Goal: Task Accomplishment & Management: Use online tool/utility

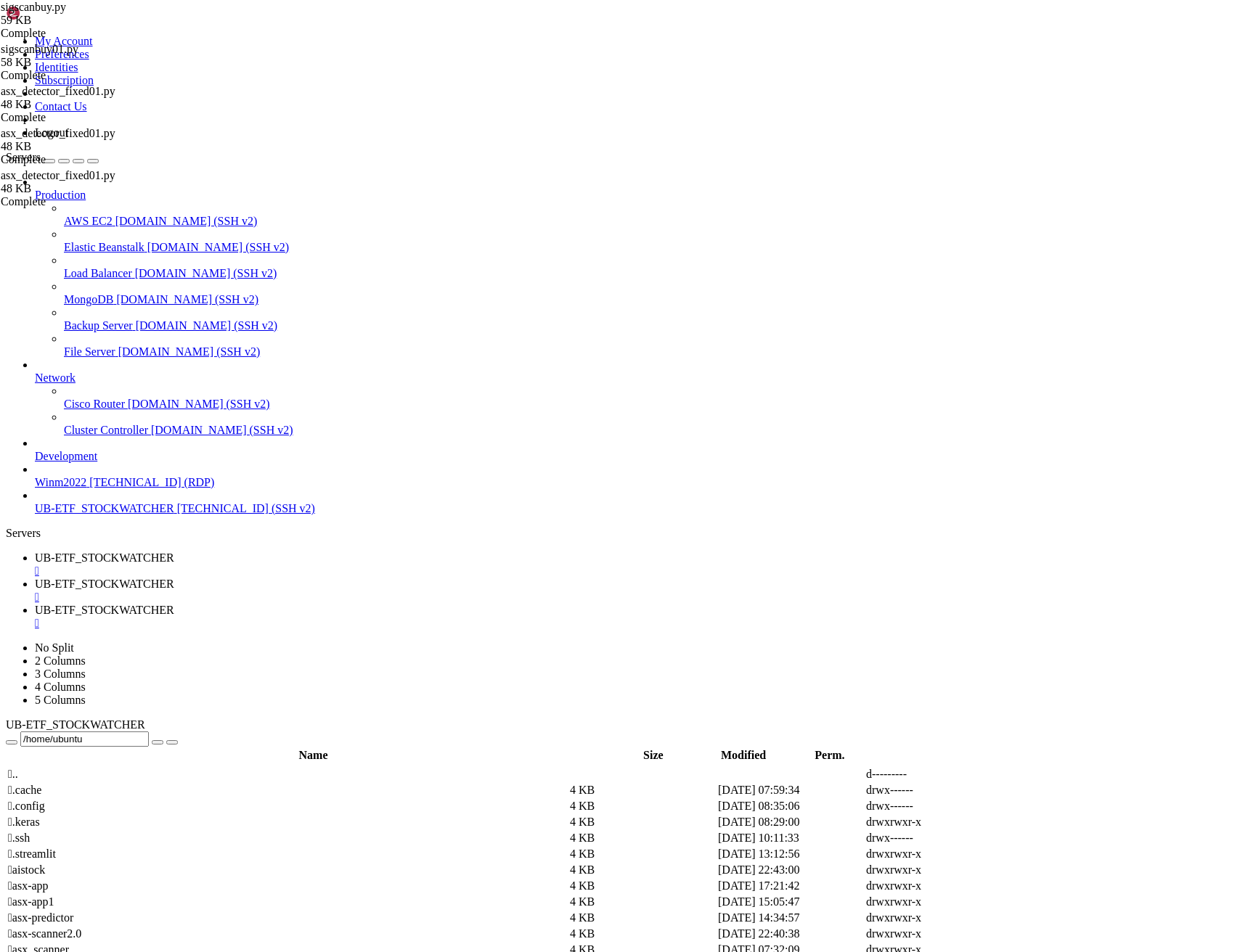
scroll to position [30639, 0]
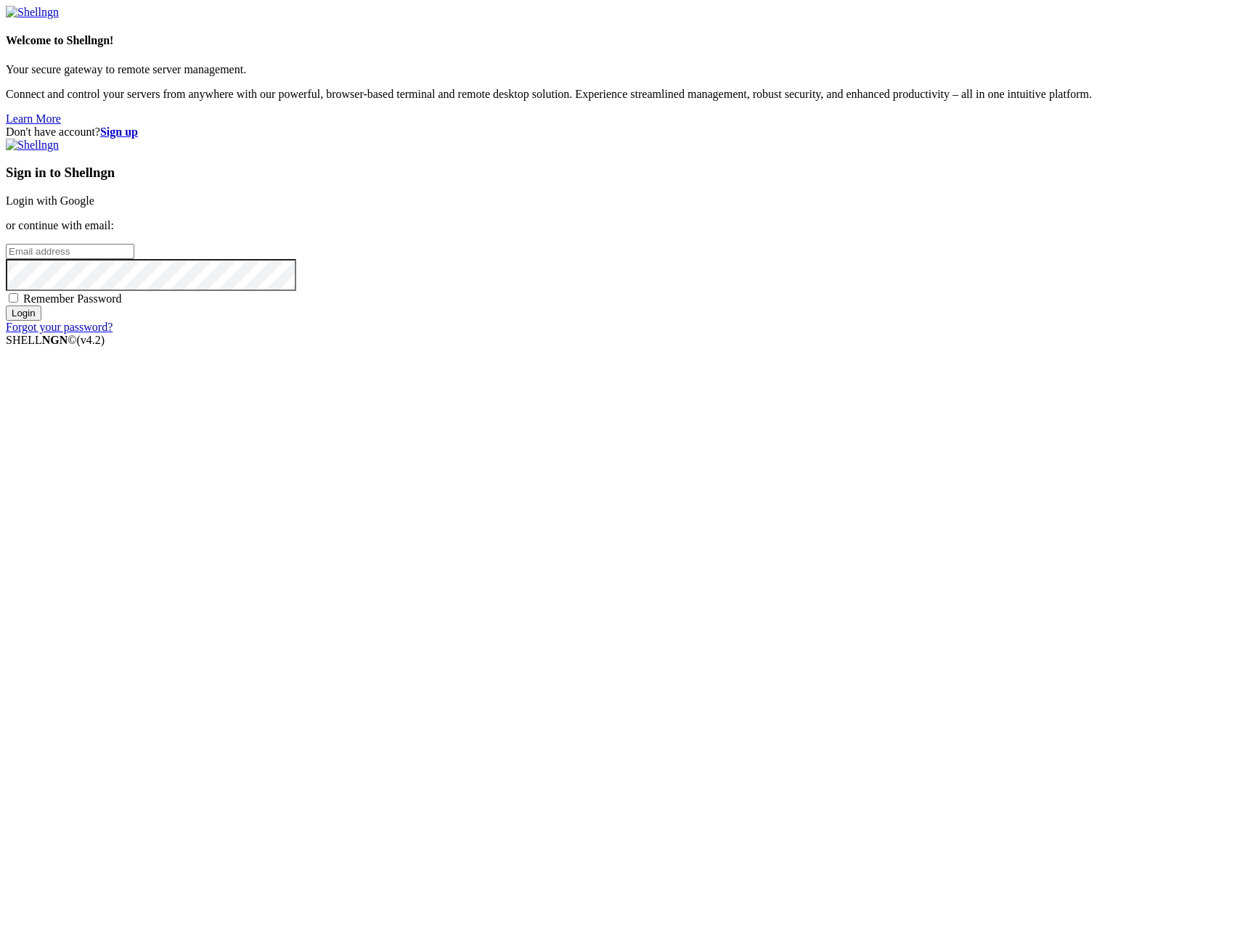
click at [135, 259] on input "email" at bounding box center [70, 252] width 129 height 16
type input "[PERSON_NAME][EMAIL_ADDRESS][DOMAIN_NAME]"
click at [6, 306] on input "Login" at bounding box center [23, 314] width 36 height 16
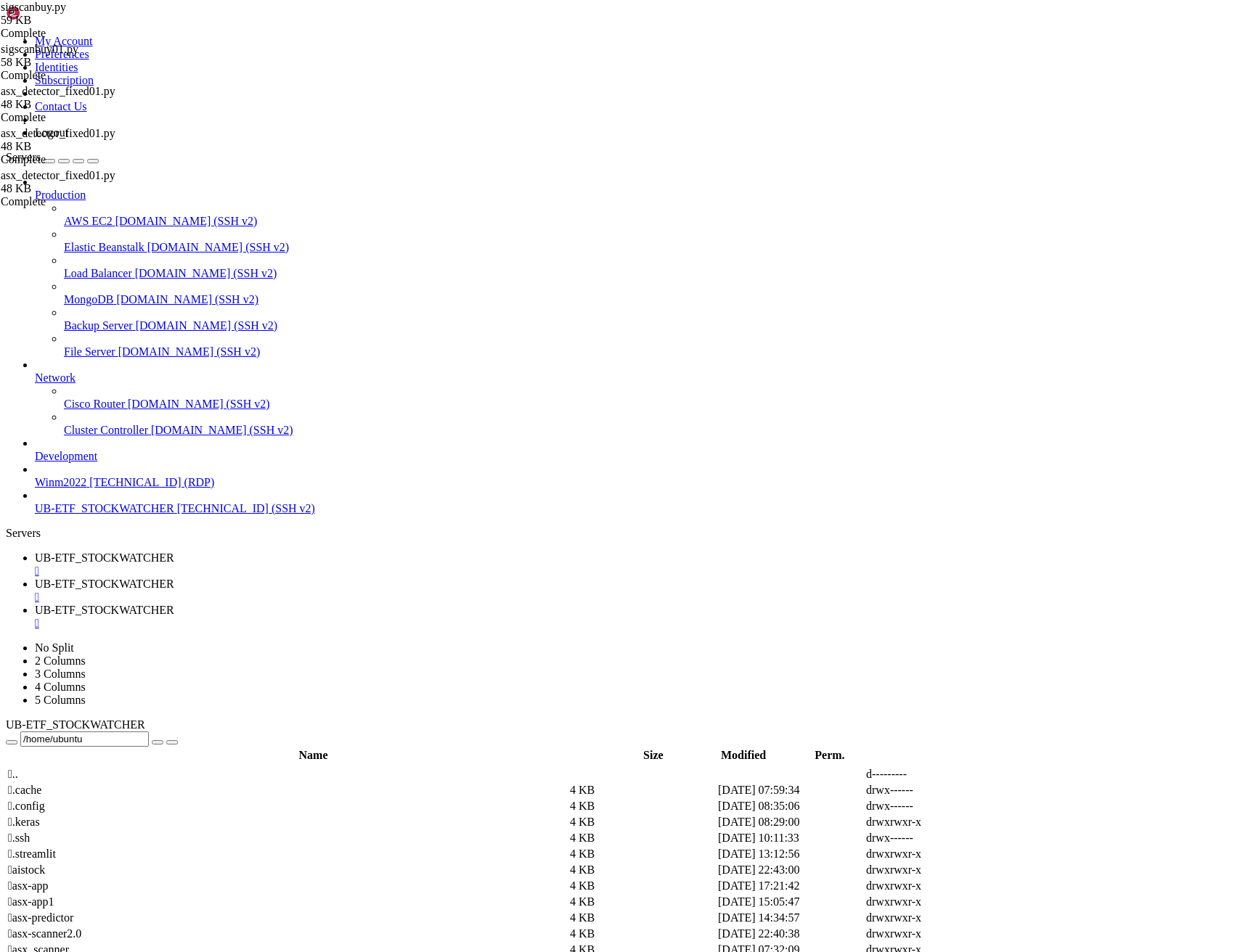
scroll to position [30639, 0]
click at [262, 552] on link "UB-ETF_STOCKWATCHER " at bounding box center [634, 565] width 1199 height 26
click at [174, 578] on span "UB-ETF_STOCKWATCHER" at bounding box center [104, 584] width 139 height 12
drag, startPoint x: 24, startPoint y: 2422, endPoint x: 521, endPoint y: 2444, distance: 497.5
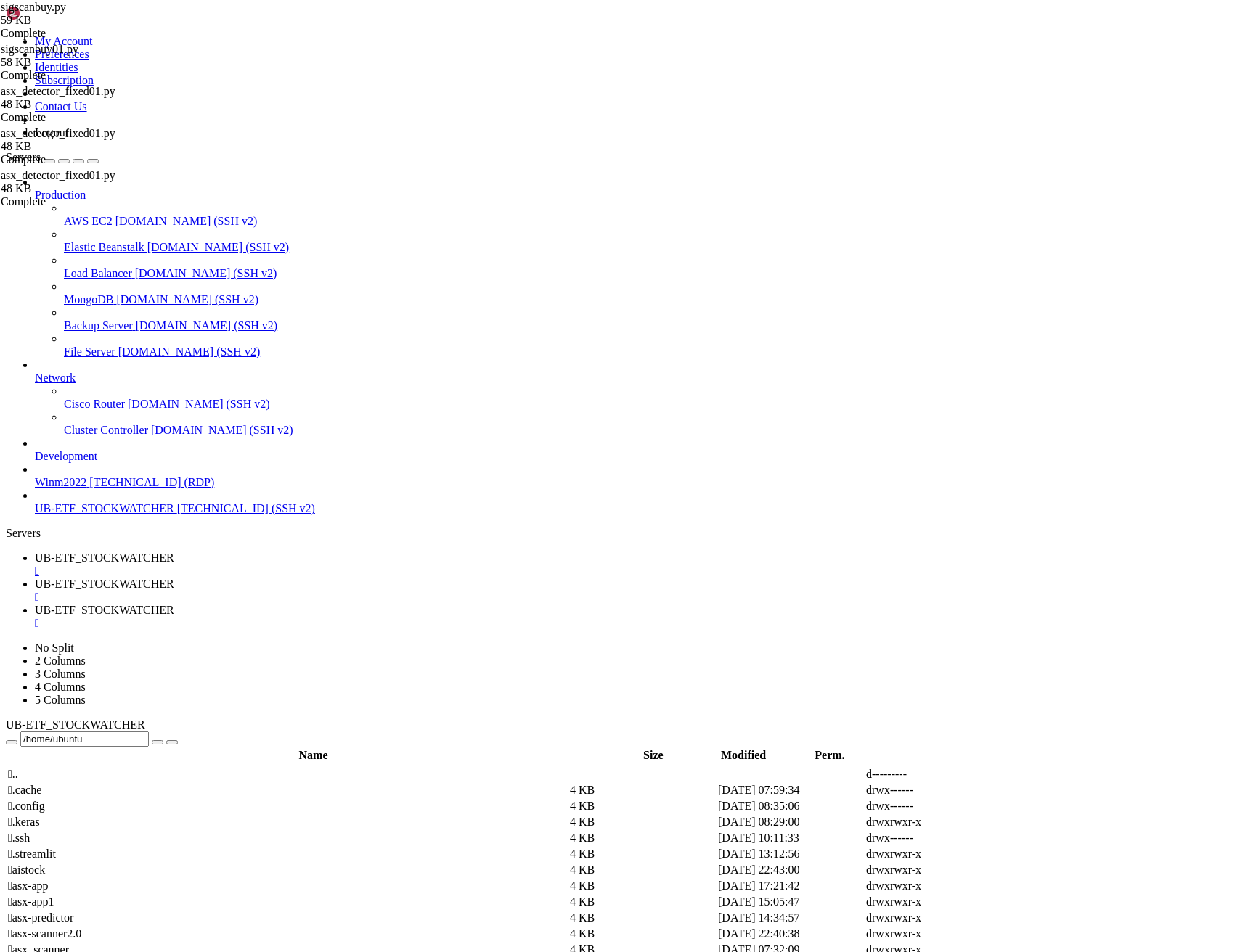
drag, startPoint x: 152, startPoint y: 2297, endPoint x: 68, endPoint y: 2146, distance: 172.8
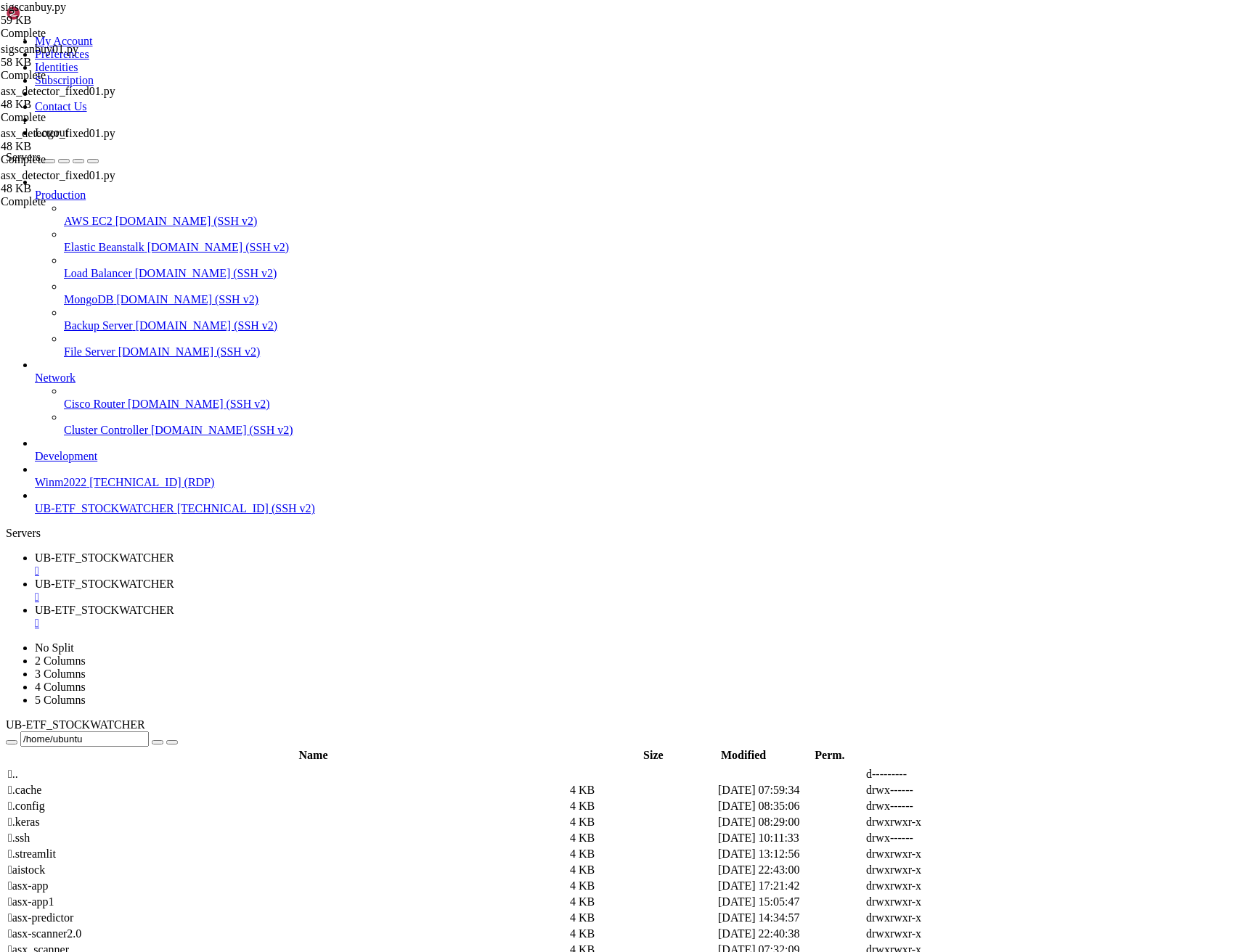
drag, startPoint x: 325, startPoint y: 2297, endPoint x: 92, endPoint y: 2048, distance: 341.0
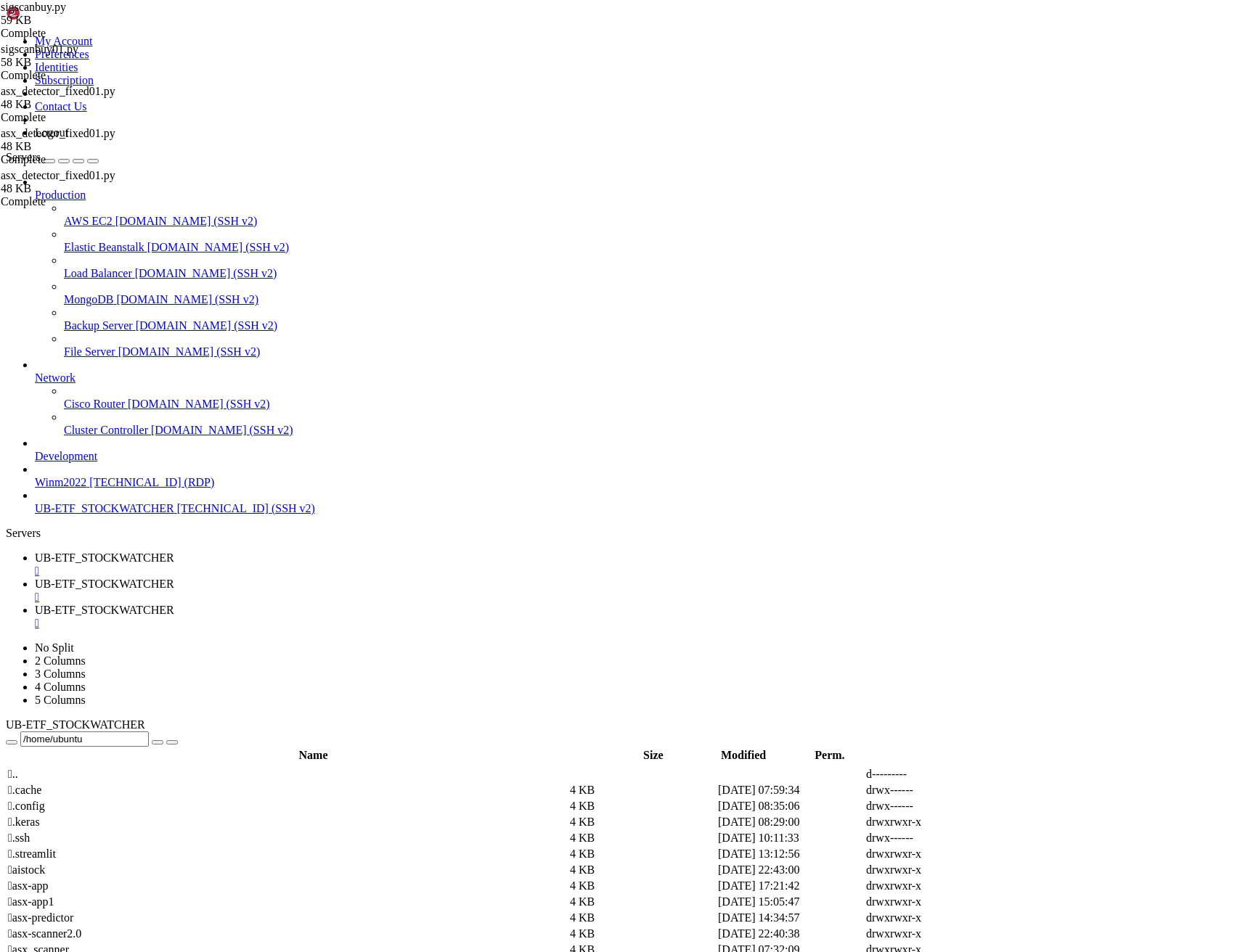
drag, startPoint x: 545, startPoint y: 2084, endPoint x: 13, endPoint y: 1914, distance: 558.5
copy div "Traceback (most recent call last): File "/home/ubuntu/aistock/myenv/lib/python3…"
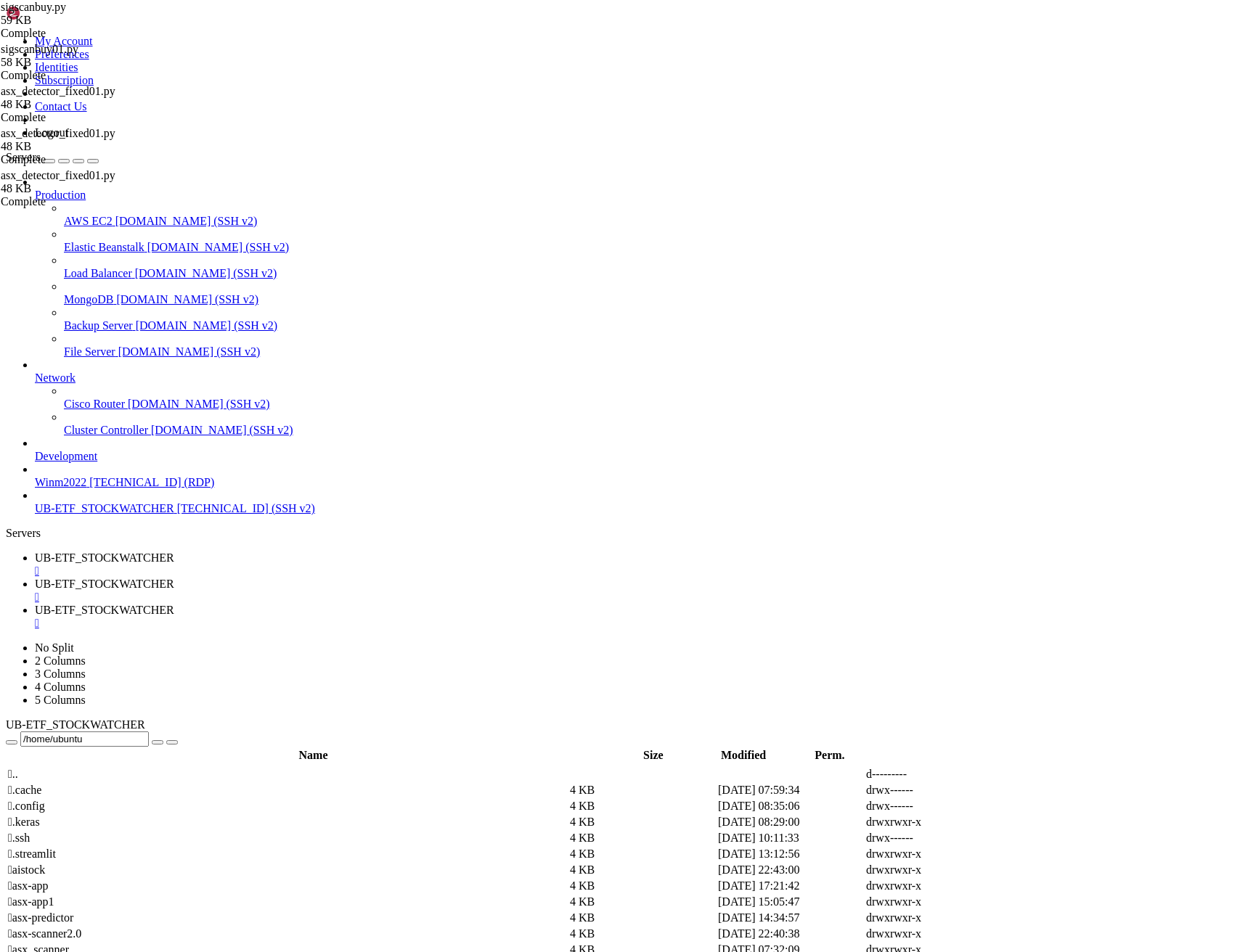
scroll to position [34815, 0]
drag, startPoint x: 889, startPoint y: 2445, endPoint x: 15, endPoint y: 2253, distance: 894.8
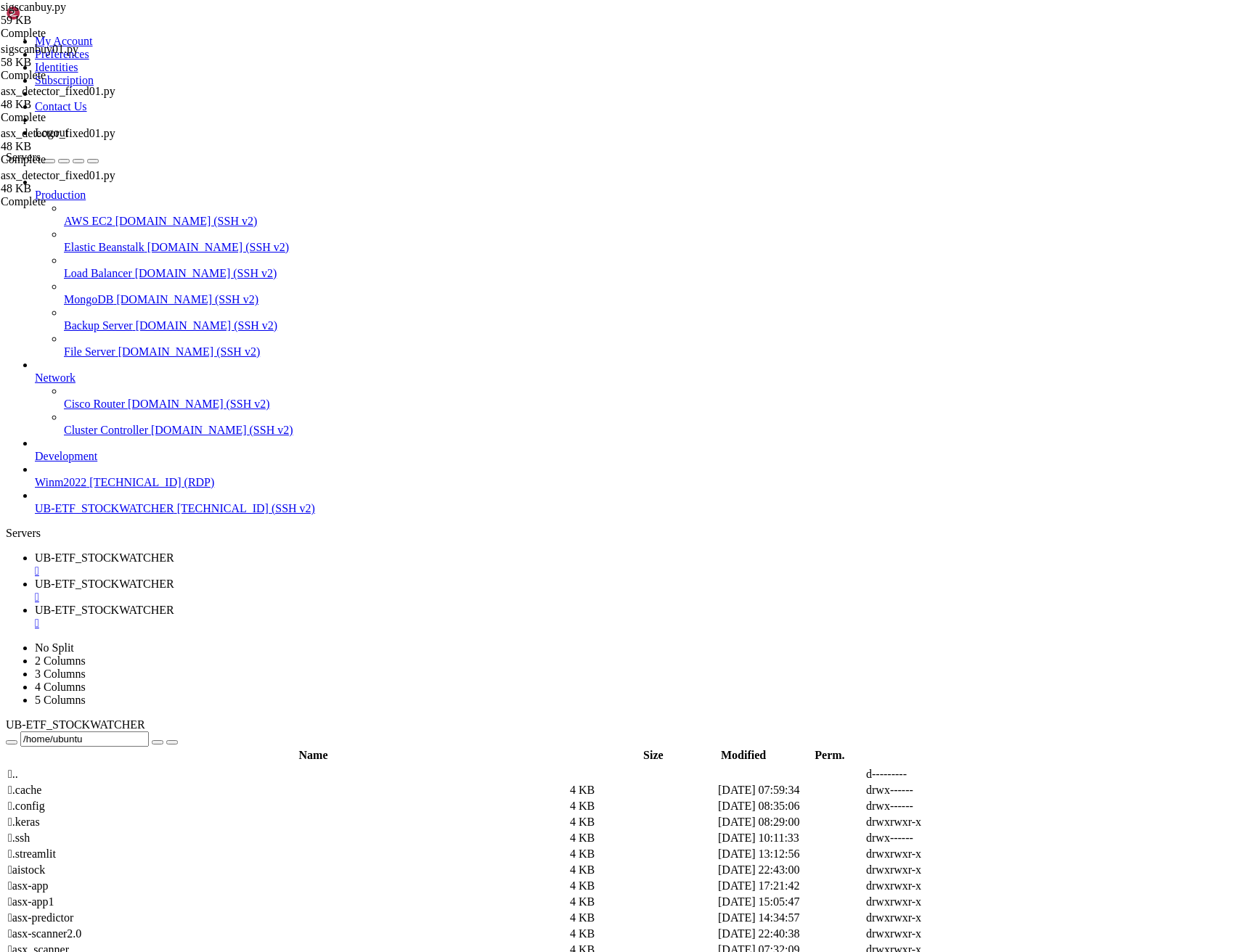
scroll to position [36951, 0]
drag, startPoint x: 17, startPoint y: 2132, endPoint x: 795, endPoint y: 2382, distance: 817.2
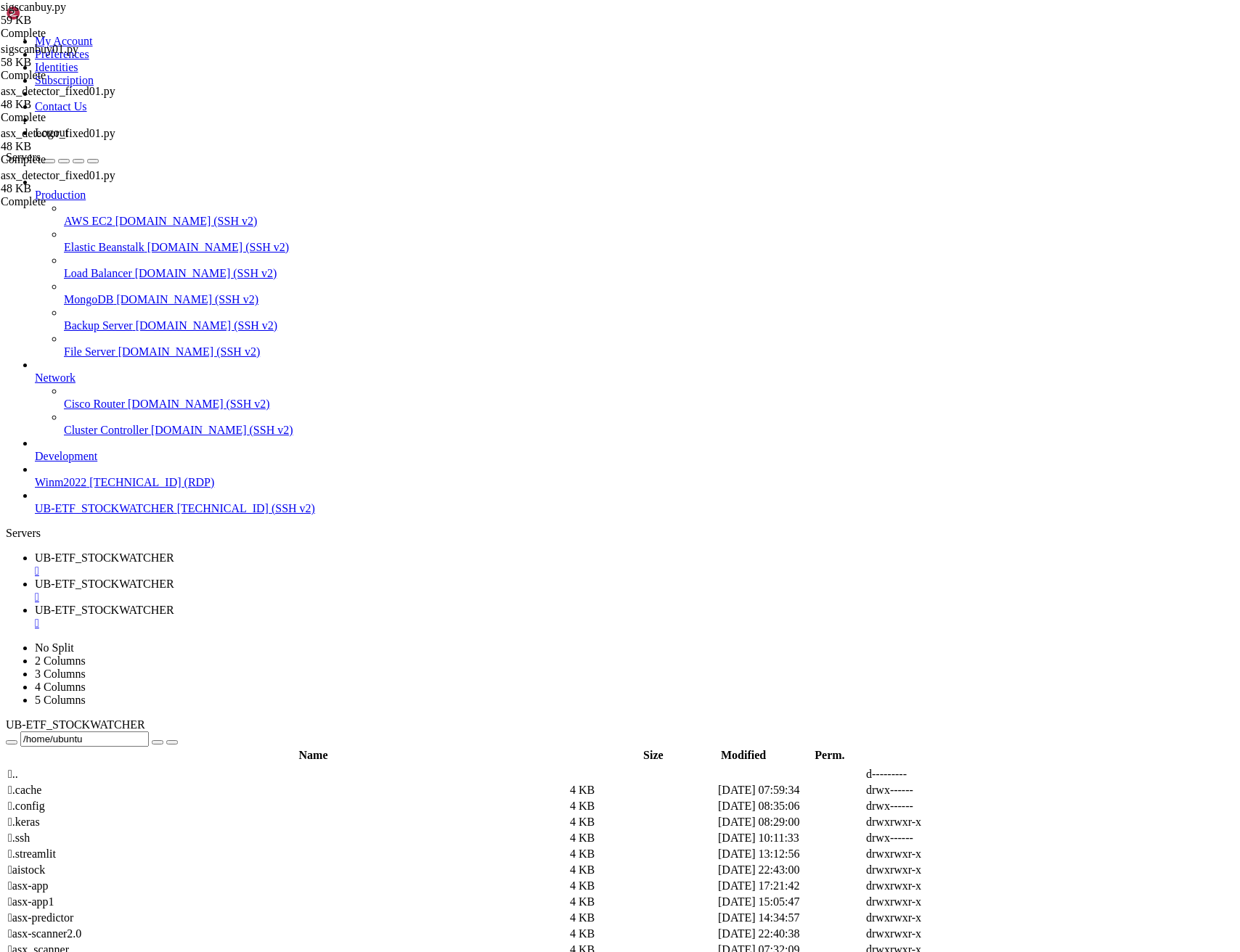
scroll to position [47449, 0]
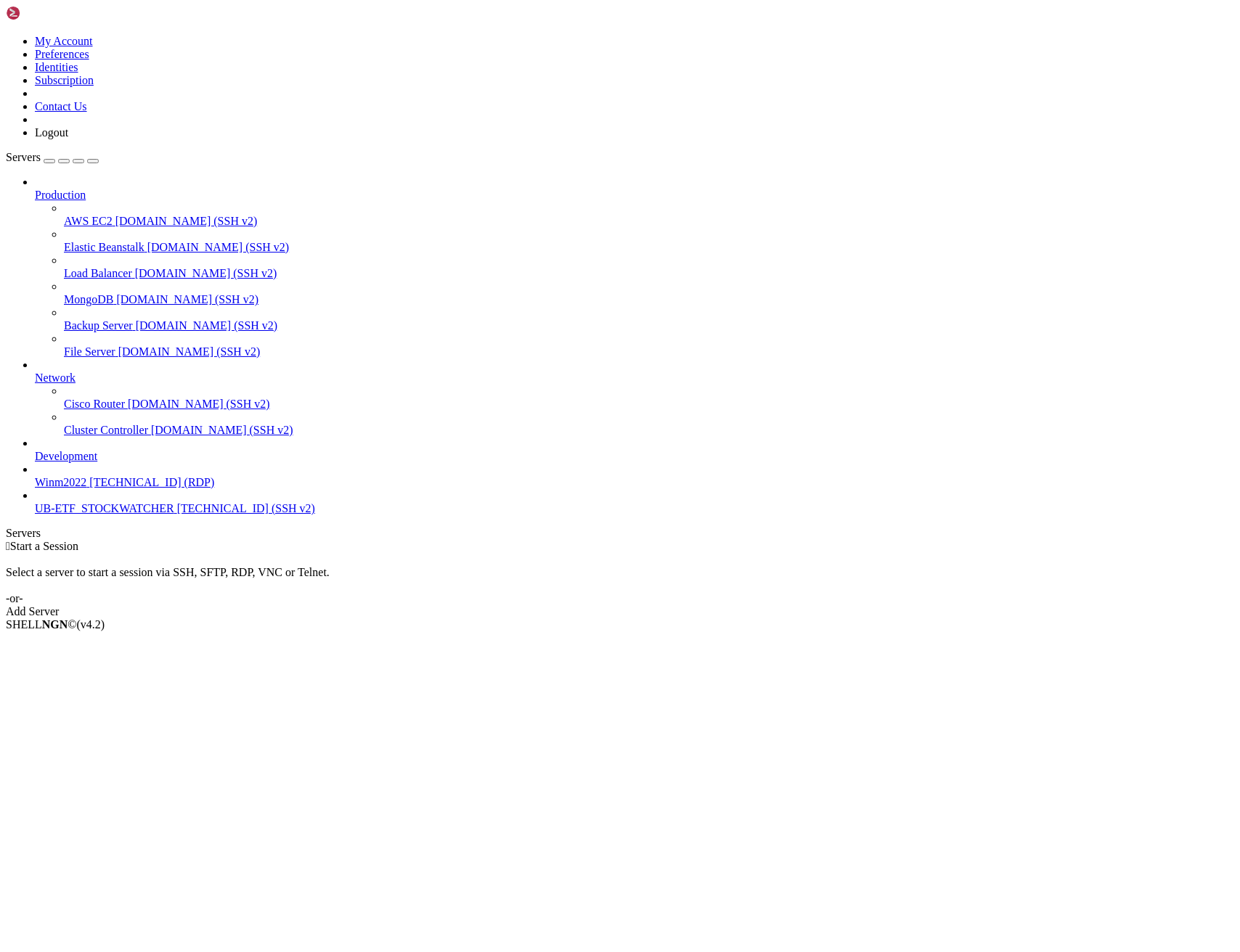
click at [103, 514] on span "UB-ETF_STOCKWATCHER" at bounding box center [104, 508] width 139 height 12
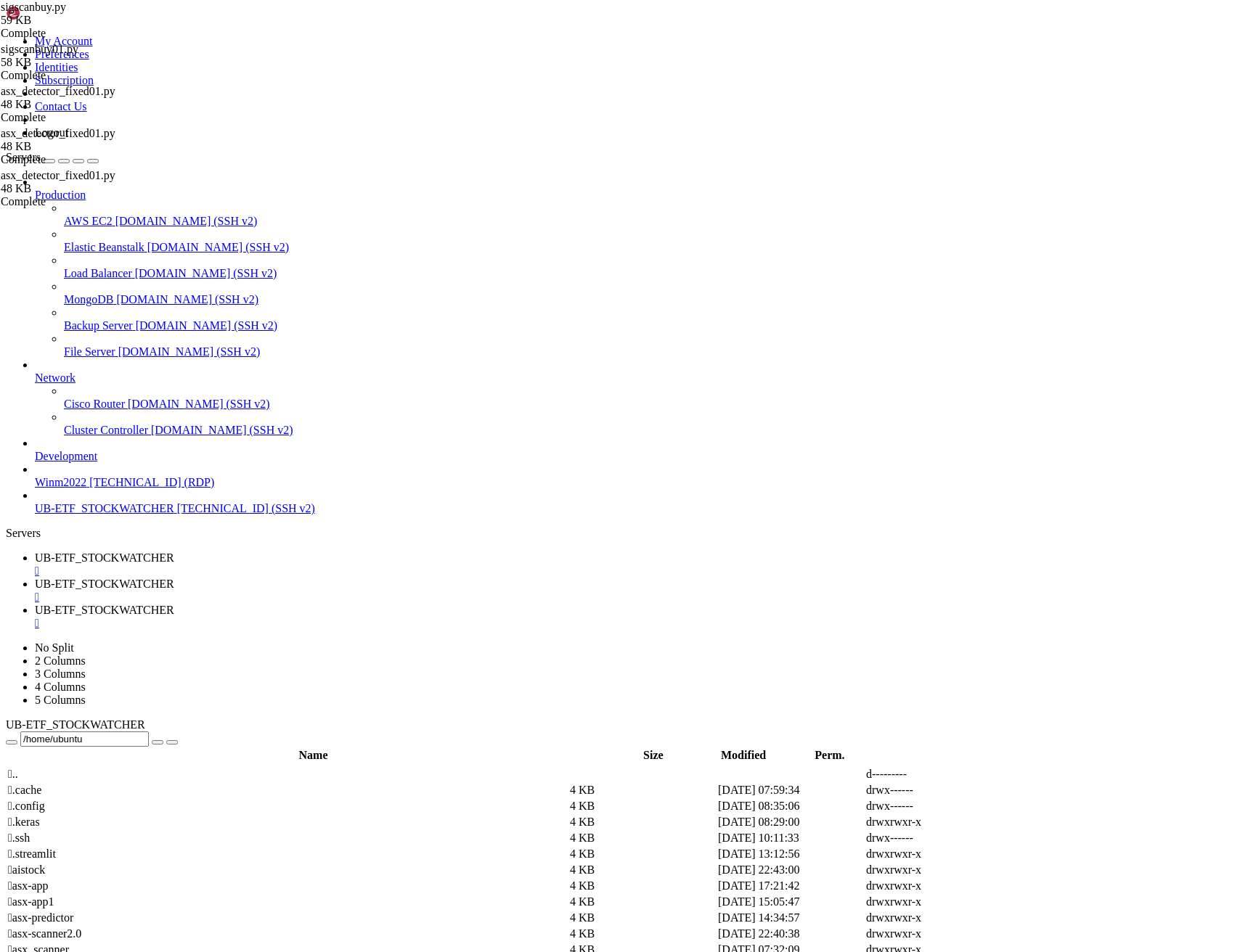
scroll to position [47473, 0]
drag, startPoint x: 147, startPoint y: 2044, endPoint x: 690, endPoint y: 2025, distance: 543.3
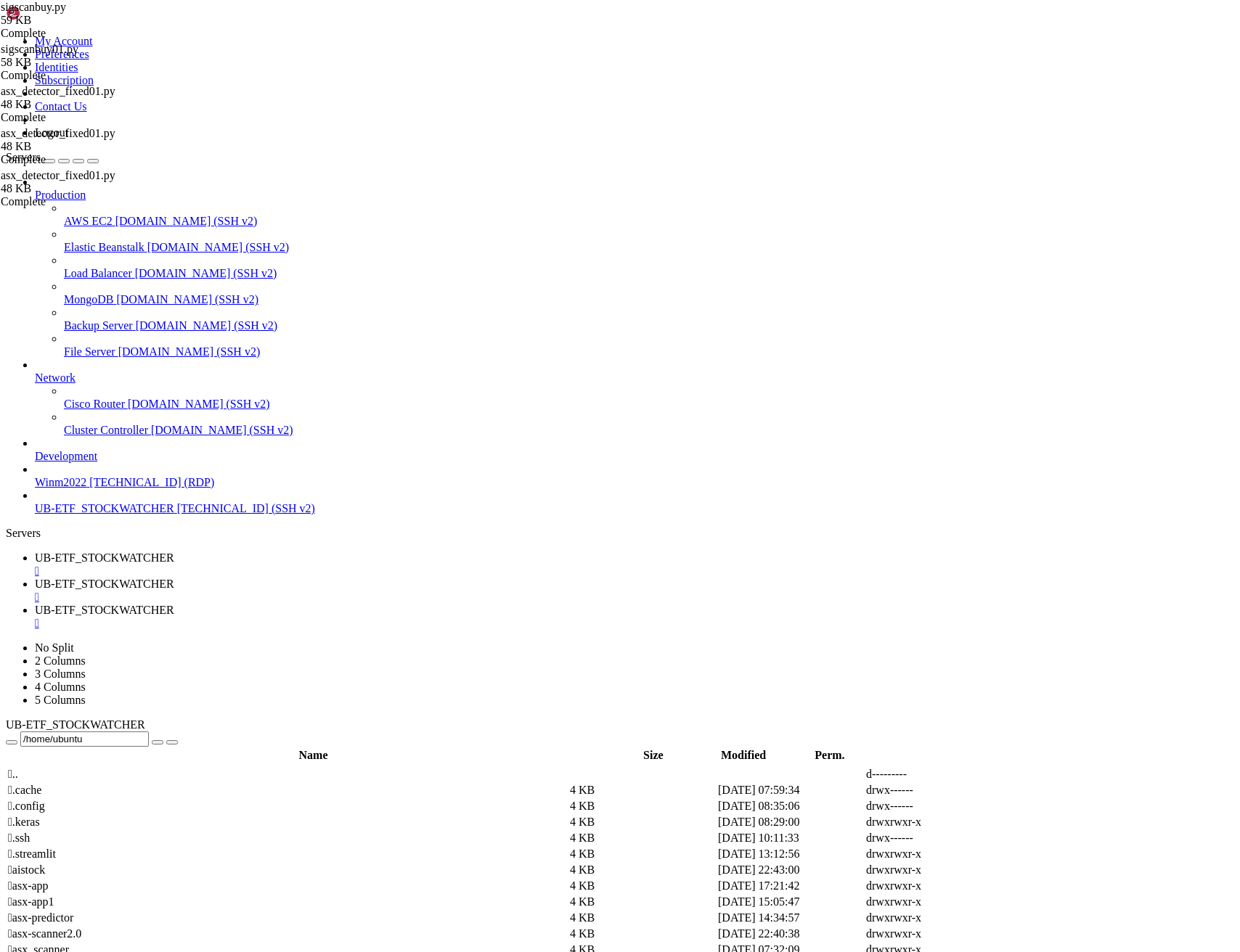
drag, startPoint x: 723, startPoint y: 2020, endPoint x: 12, endPoint y: 1967, distance: 713.0
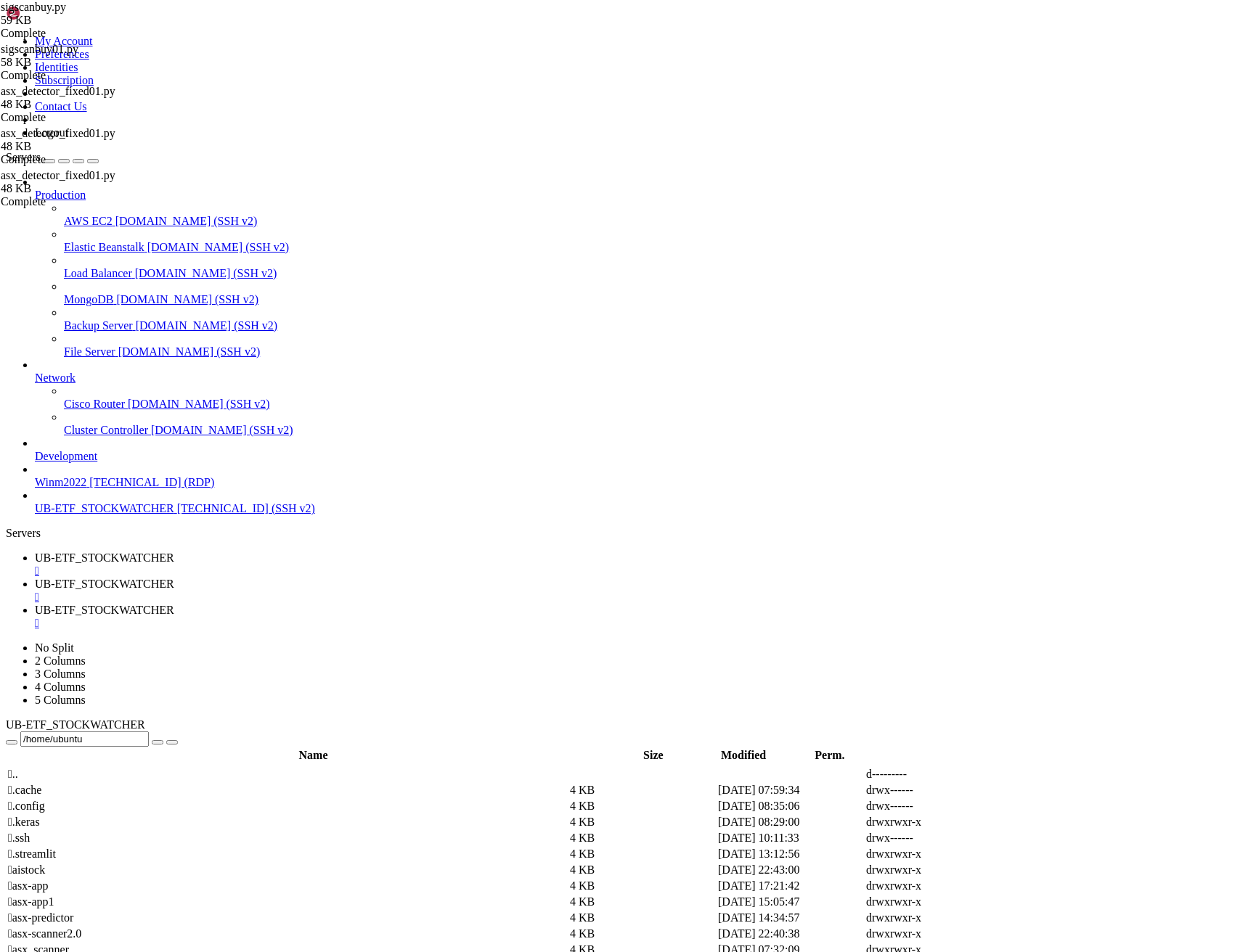
drag, startPoint x: 667, startPoint y: 2468, endPoint x: 12, endPoint y: 2459, distance: 655.1
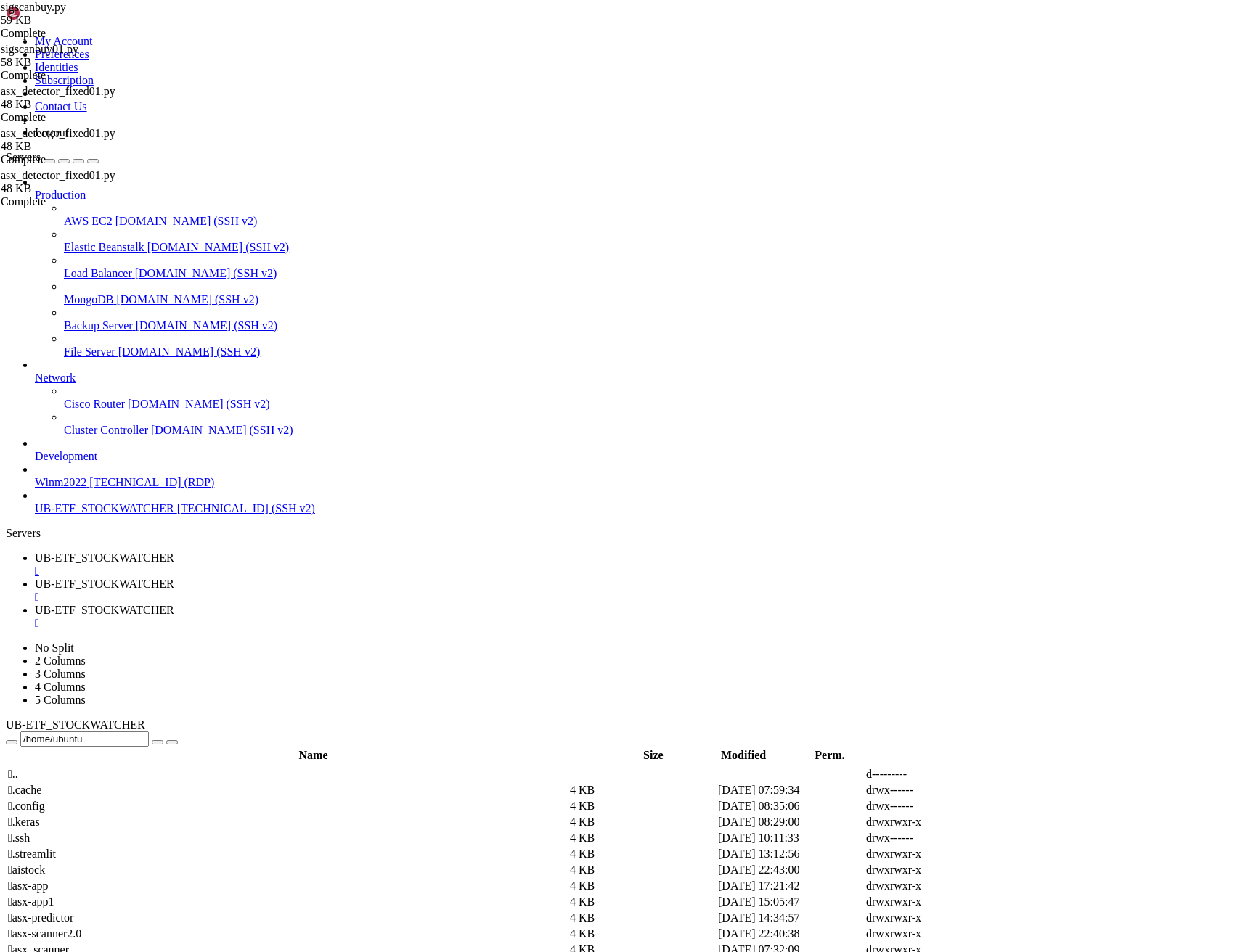
click at [174, 604] on span "UB-ETF_STOCKWATCHER" at bounding box center [104, 610] width 139 height 12
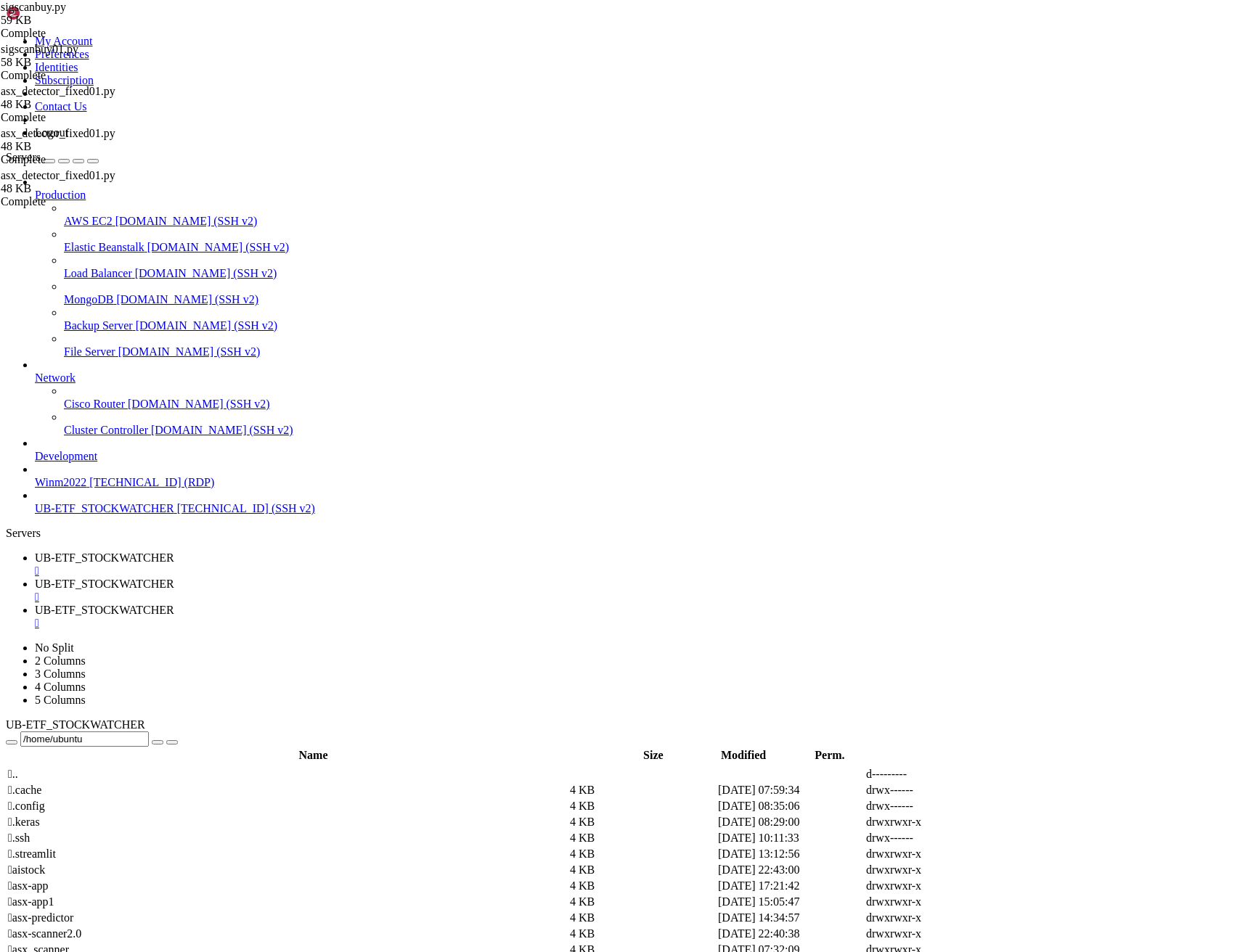
drag, startPoint x: 222, startPoint y: 2493, endPoint x: 11, endPoint y: 2466, distance: 212.7
click at [174, 578] on span "UB-ETF_STOCKWATCHER" at bounding box center [104, 584] width 139 height 12
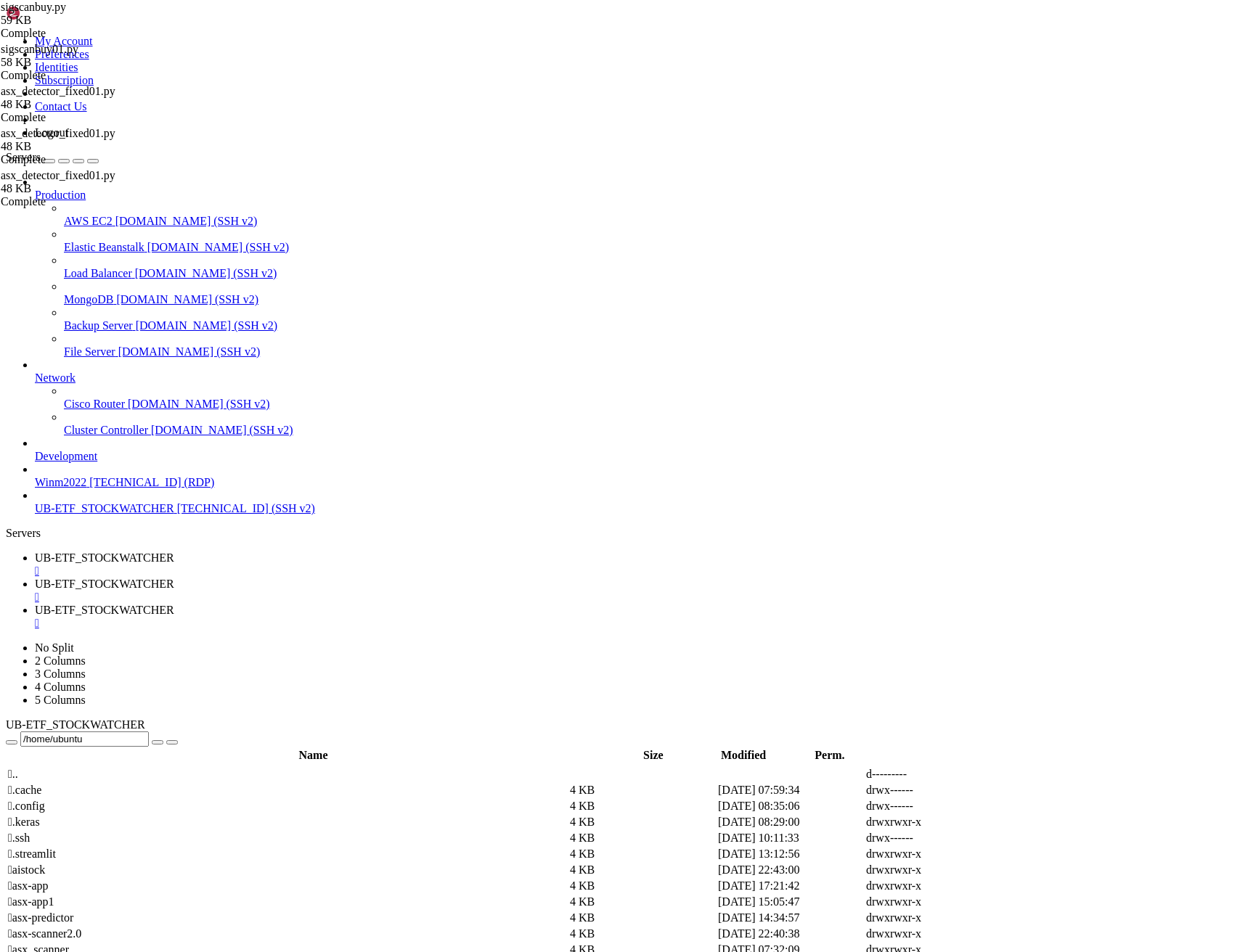
click at [174, 604] on span "UB-ETF_STOCKWATCHER" at bounding box center [104, 610] width 139 height 12
click at [174, 578] on span "UB-ETF_STOCKWATCHER" at bounding box center [104, 584] width 139 height 12
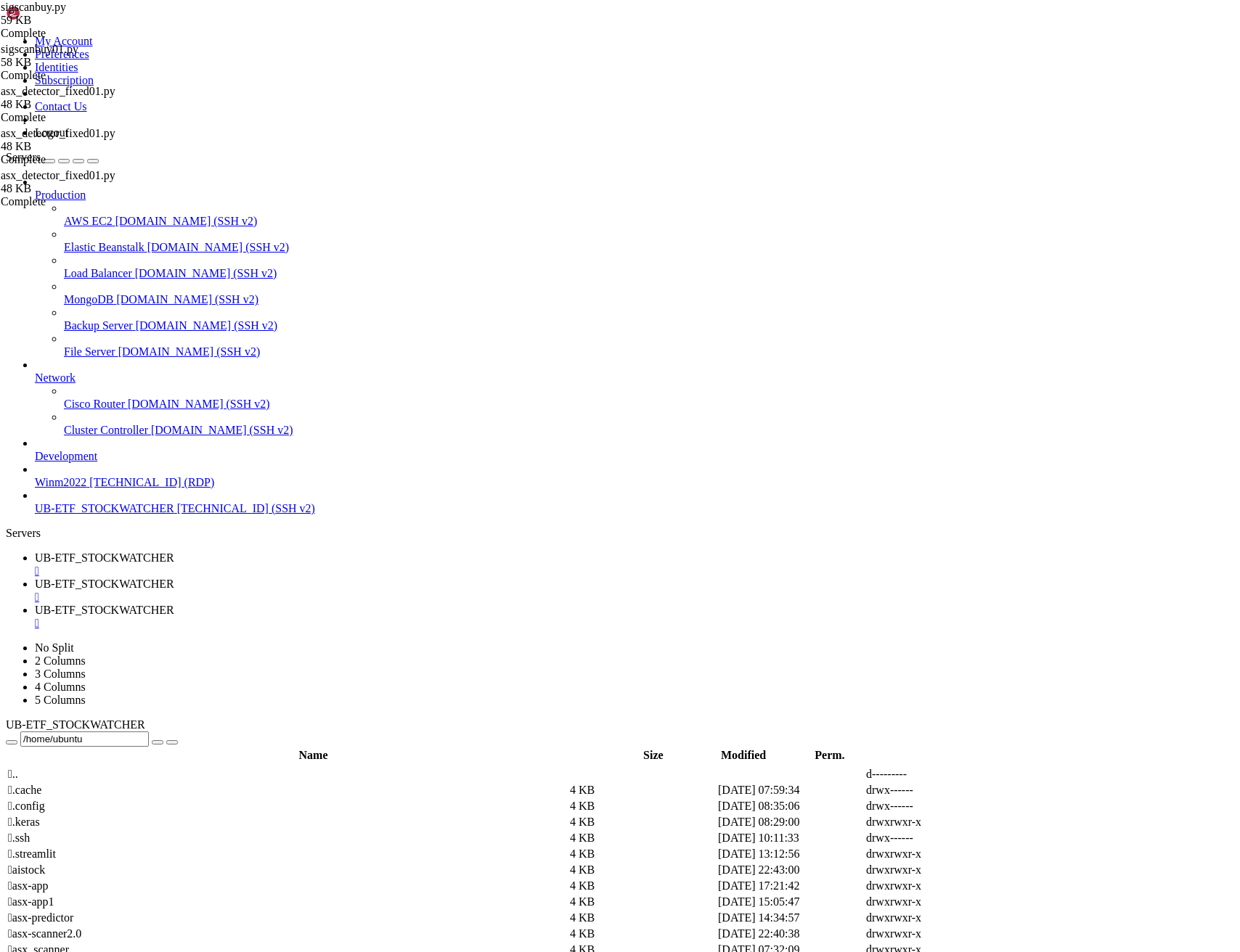
scroll to position [6, 0]
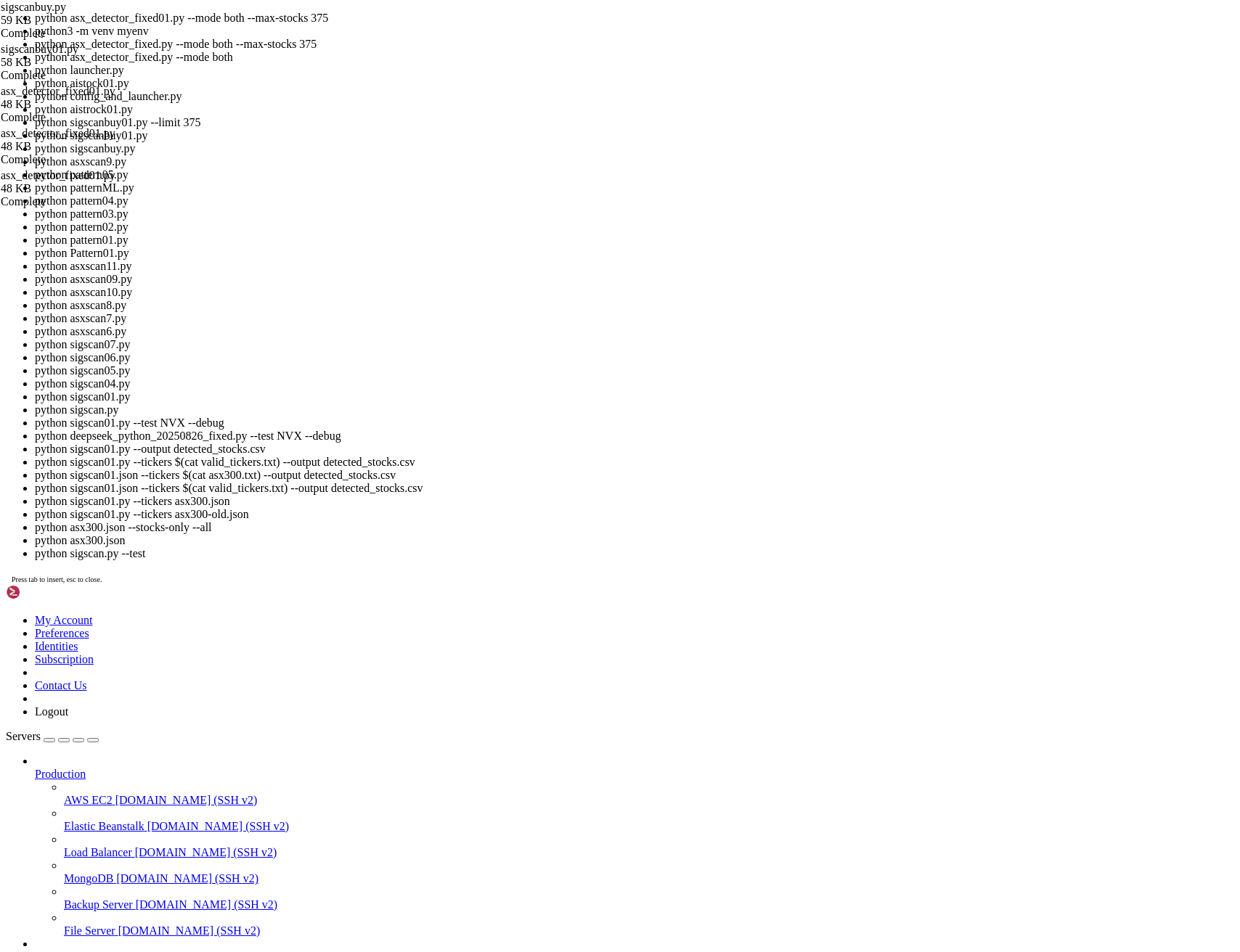
scroll to position [74914, 0]
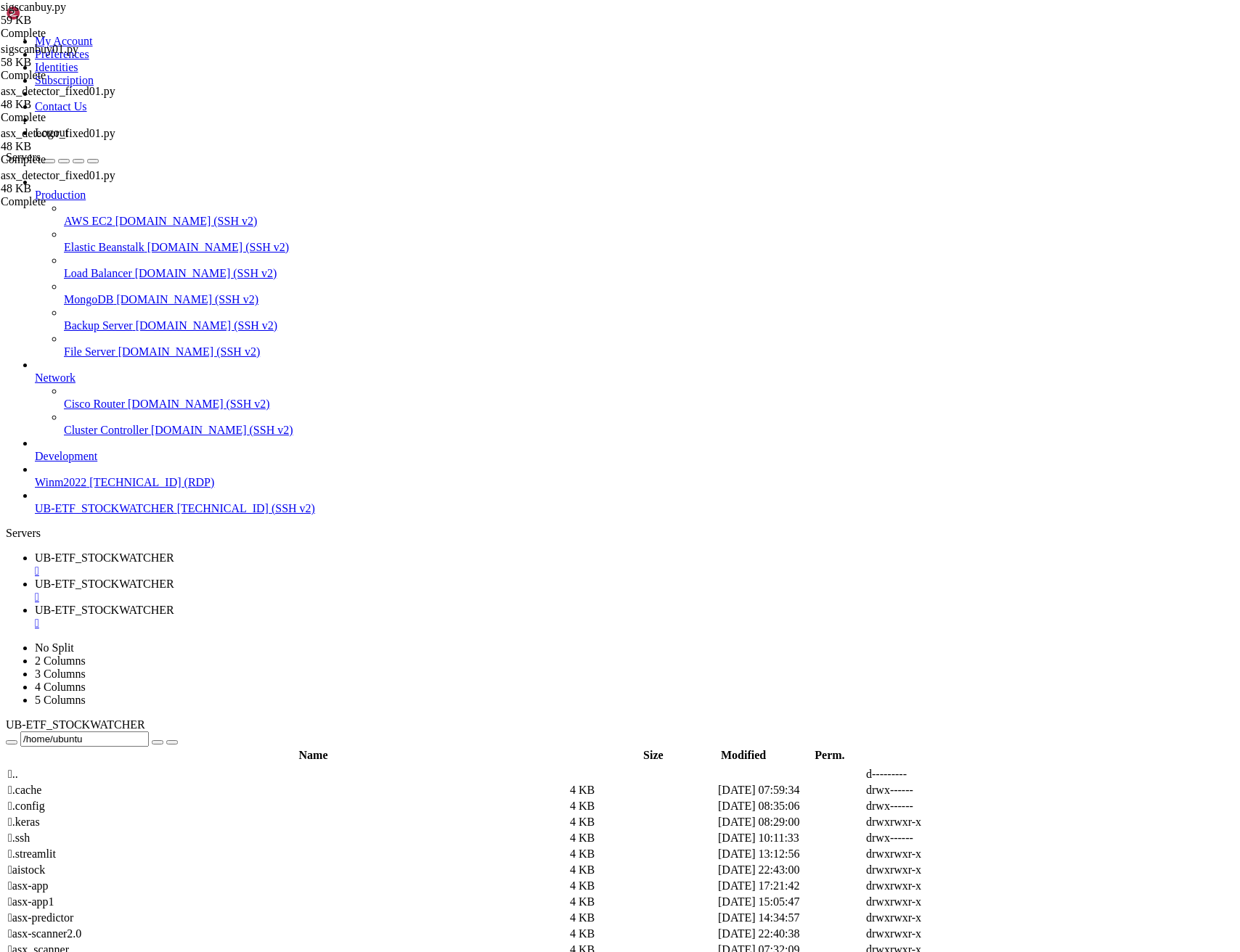
drag, startPoint x: 271, startPoint y: 2664, endPoint x: 357, endPoint y: 2668, distance: 86.1
drag, startPoint x: 271, startPoint y: 2664, endPoint x: 408, endPoint y: 2669, distance: 137.1
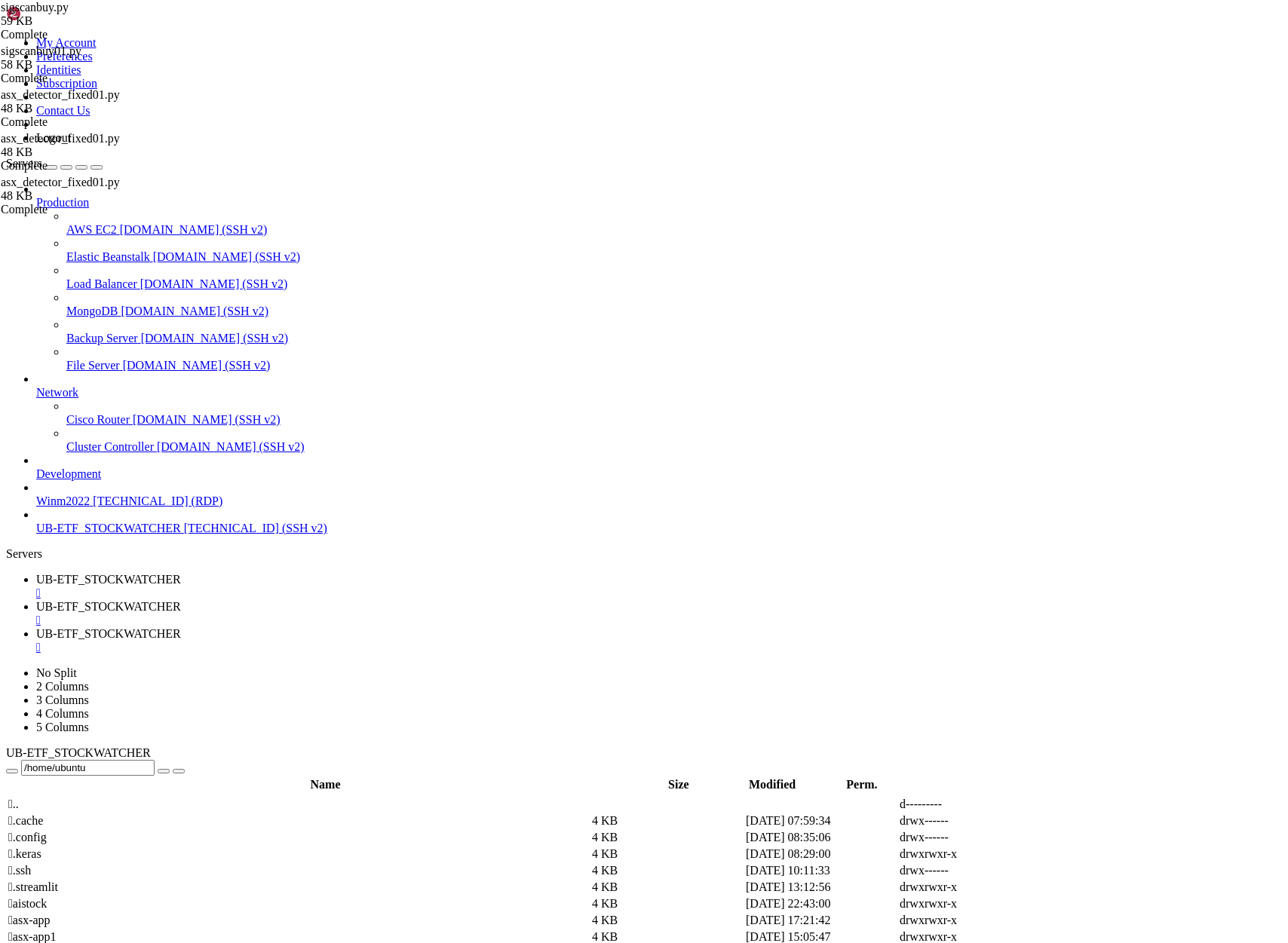
scroll to position [2244, 0]
drag, startPoint x: 25, startPoint y: 2646, endPoint x: 686, endPoint y: 2667, distance: 661.3
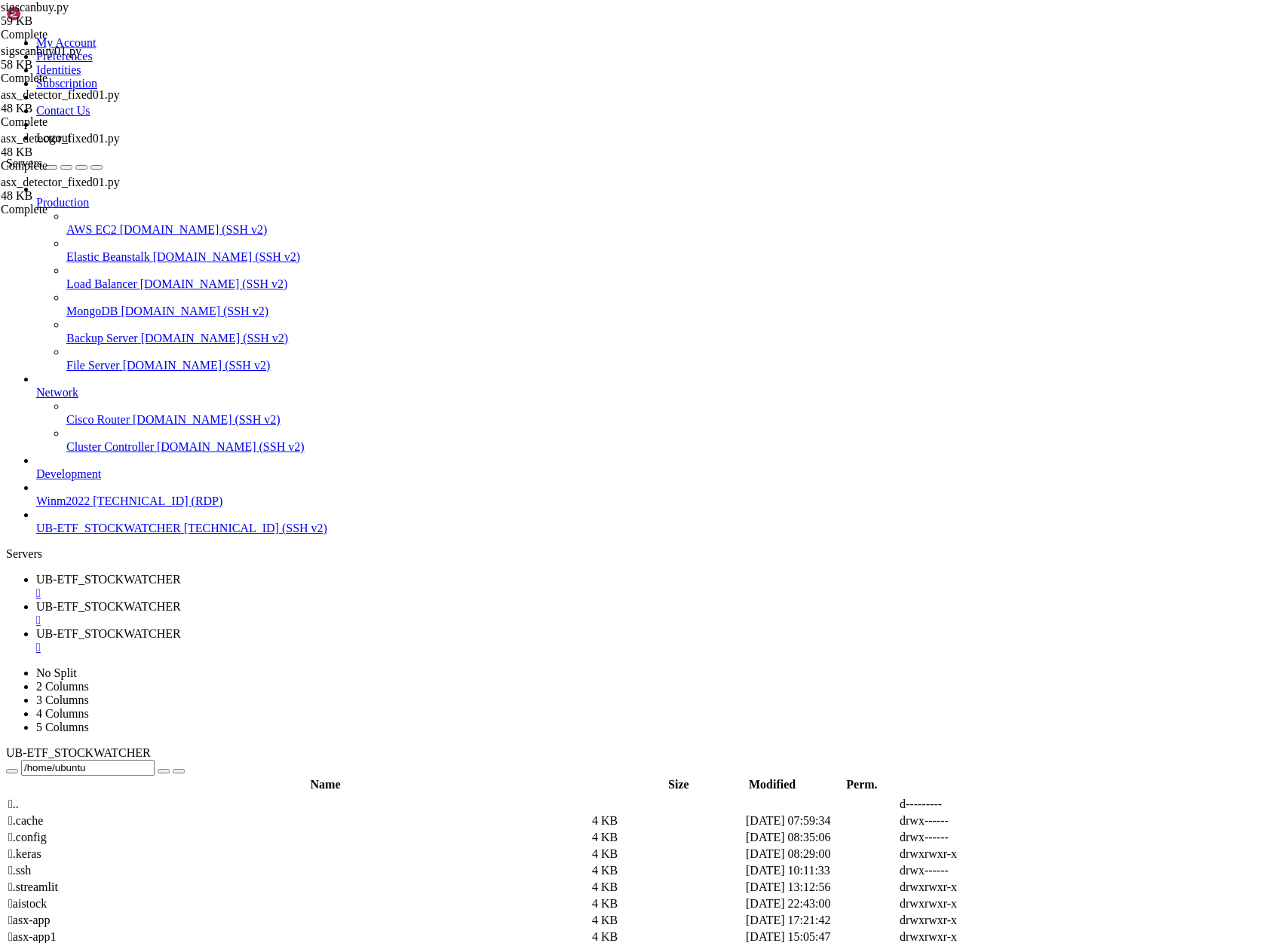
click at [556, 627] on link "UB-ETF_STOCKWATCHER " at bounding box center [659, 641] width 1246 height 27
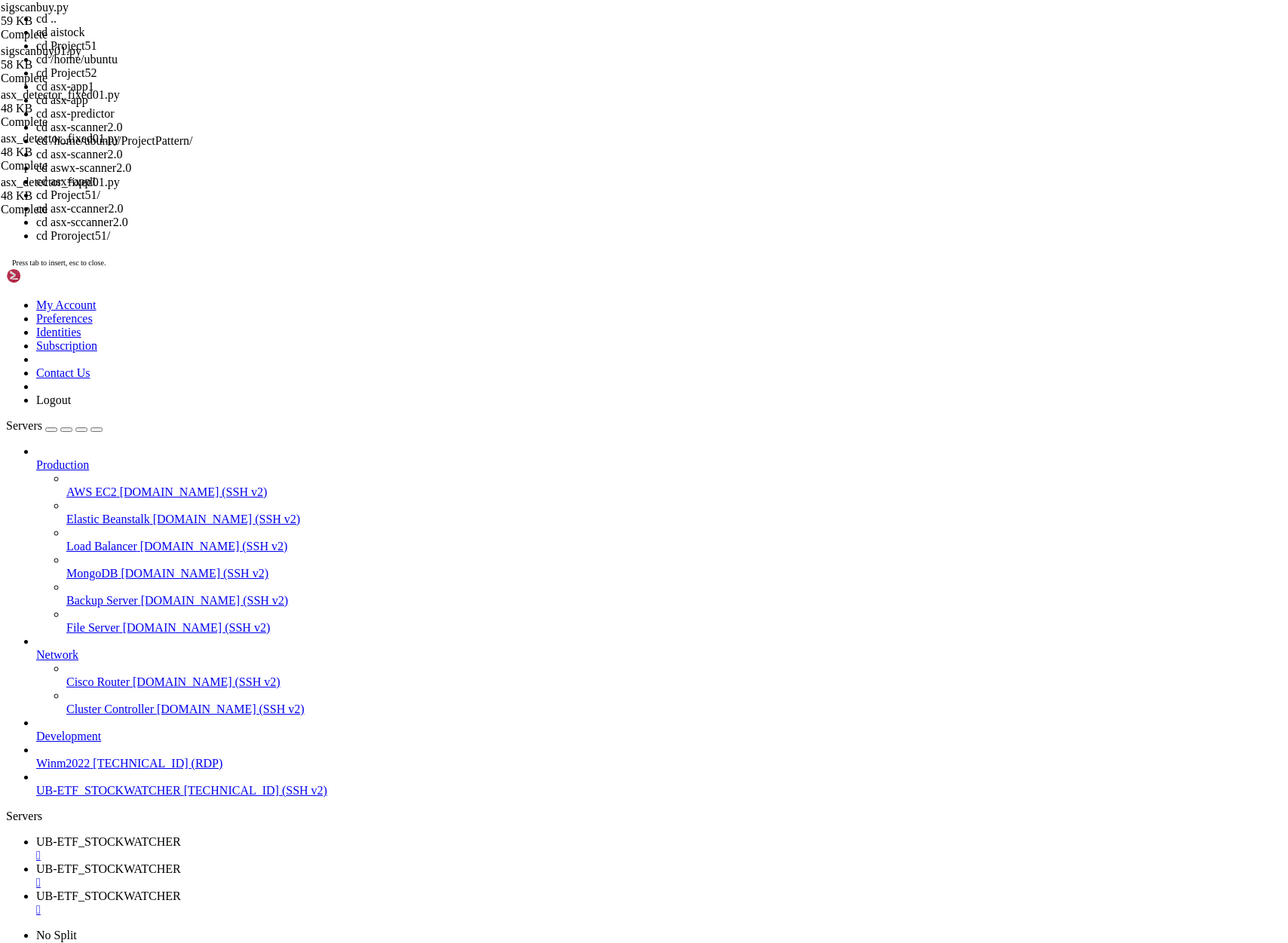
drag, startPoint x: 527, startPoint y: 785, endPoint x: 598, endPoint y: 695, distance: 114.6
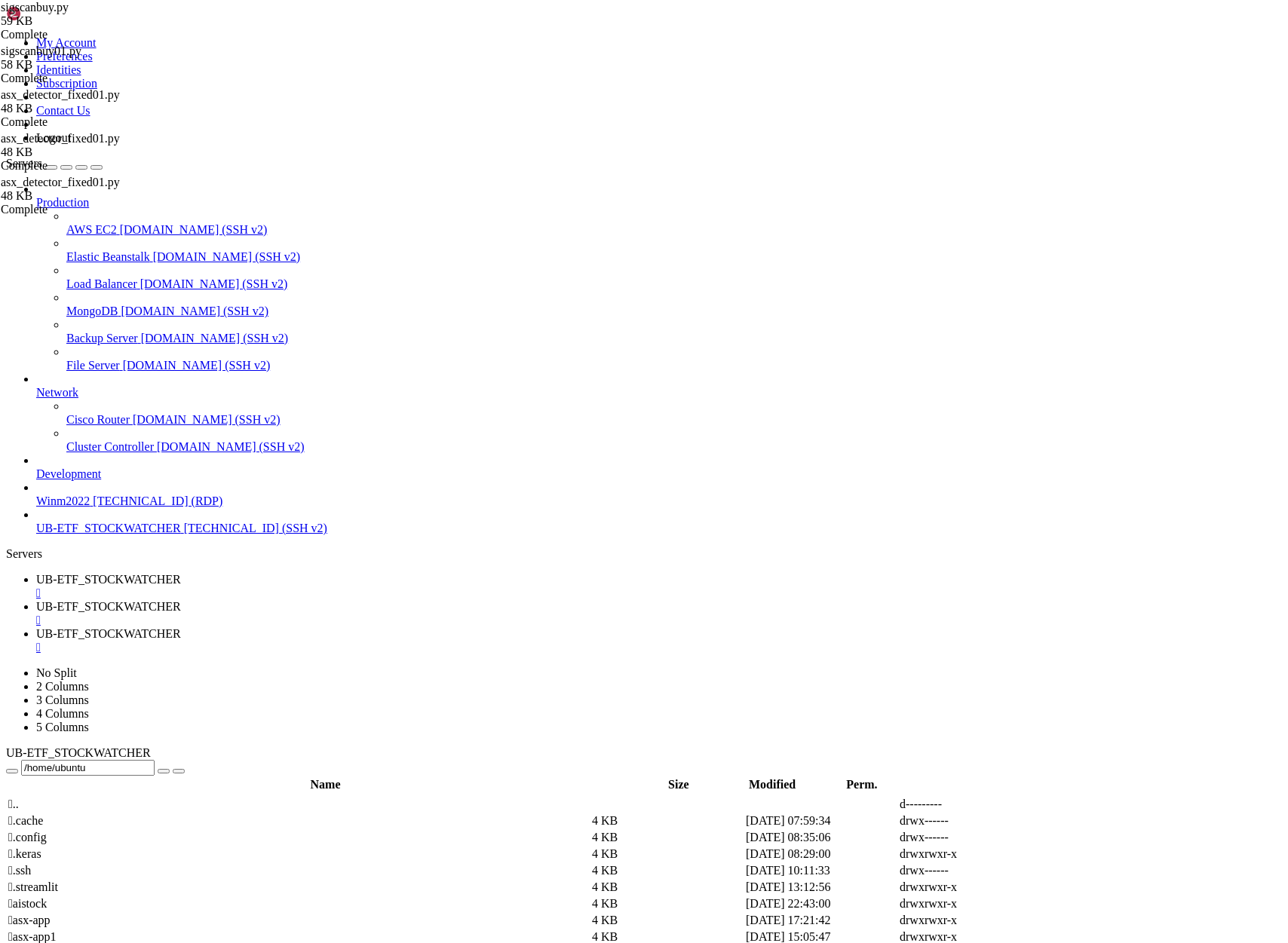
click at [181, 600] on span "UB-ETF_STOCKWATCHER" at bounding box center [108, 606] width 144 height 13
click at [181, 627] on span "UB-ETF_STOCKWATCHER" at bounding box center [108, 633] width 144 height 13
click at [181, 573] on span "UB-ETF_STOCKWATCHER" at bounding box center [108, 579] width 144 height 13
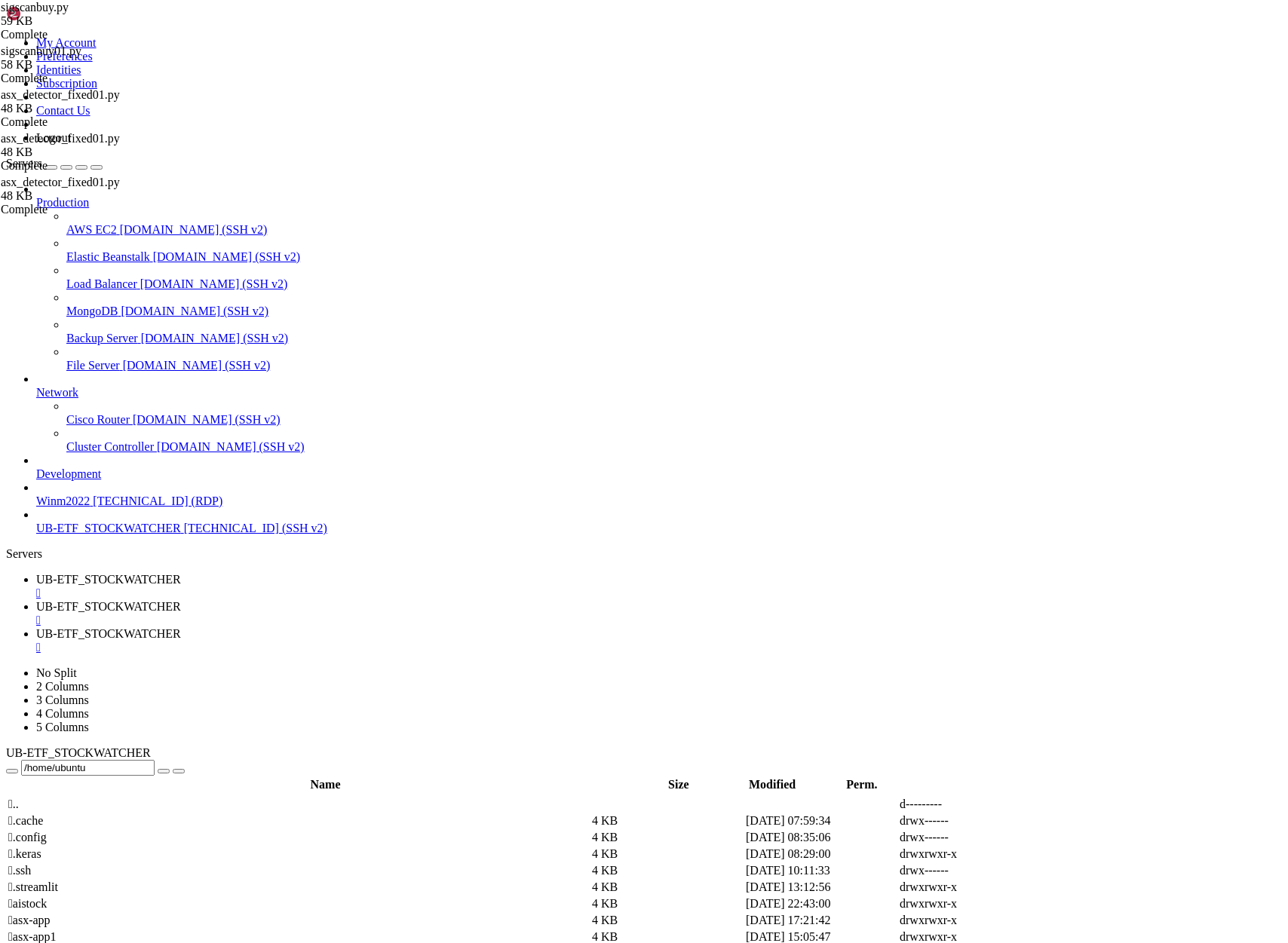
click at [19, 798] on span " .." at bounding box center [14, 804] width 11 height 13
click at [57, 930] on span " asx-app1" at bounding box center [32, 937] width 48 height 13
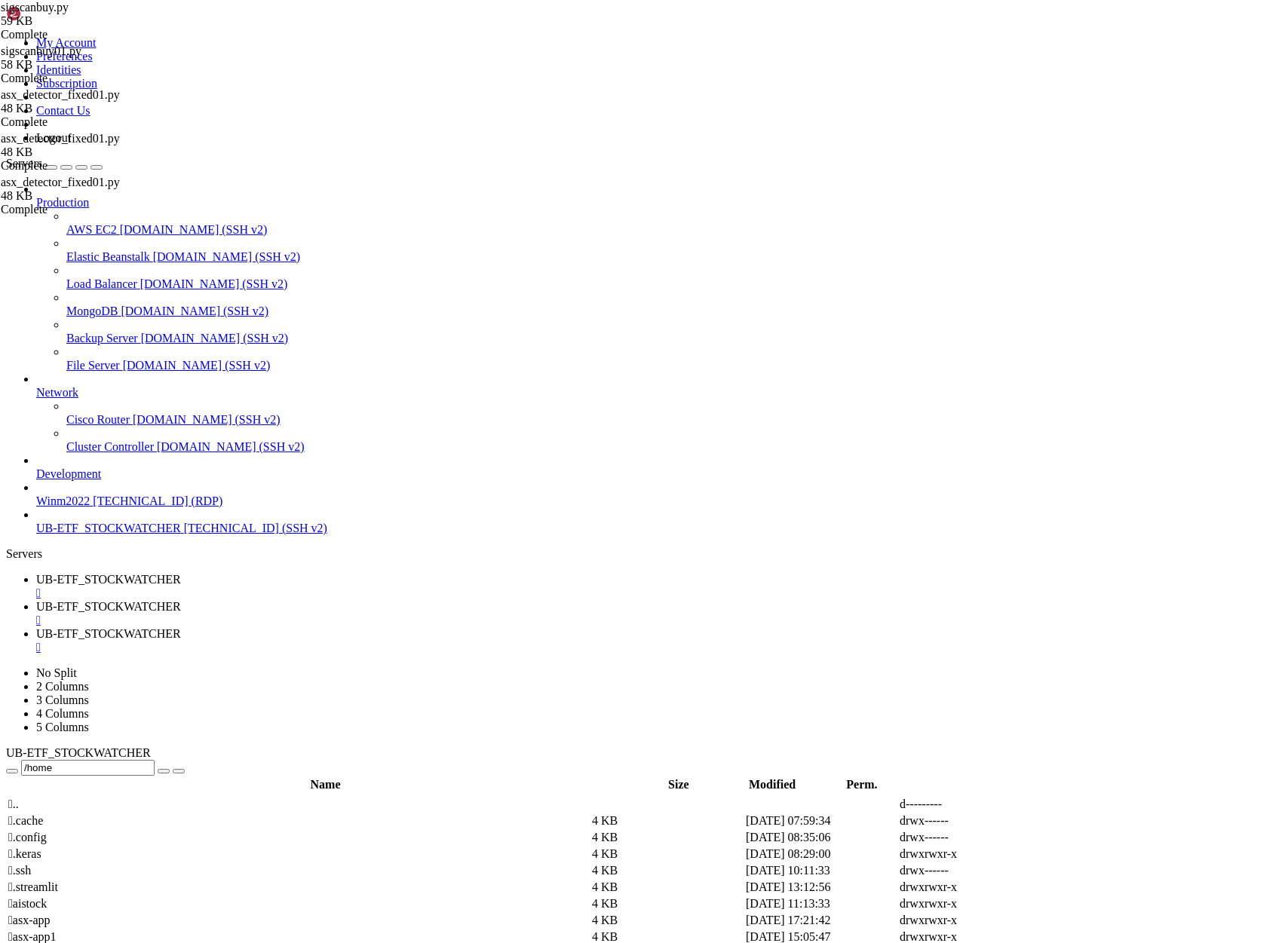
type input "/home/ubuntu/asx-app1"
click at [181, 600] on span "UB-ETF_STOCKWATCHER" at bounding box center [108, 606] width 144 height 13
click at [181, 627] on span "UB-ETF_STOCKWATCHER" at bounding box center [108, 633] width 144 height 13
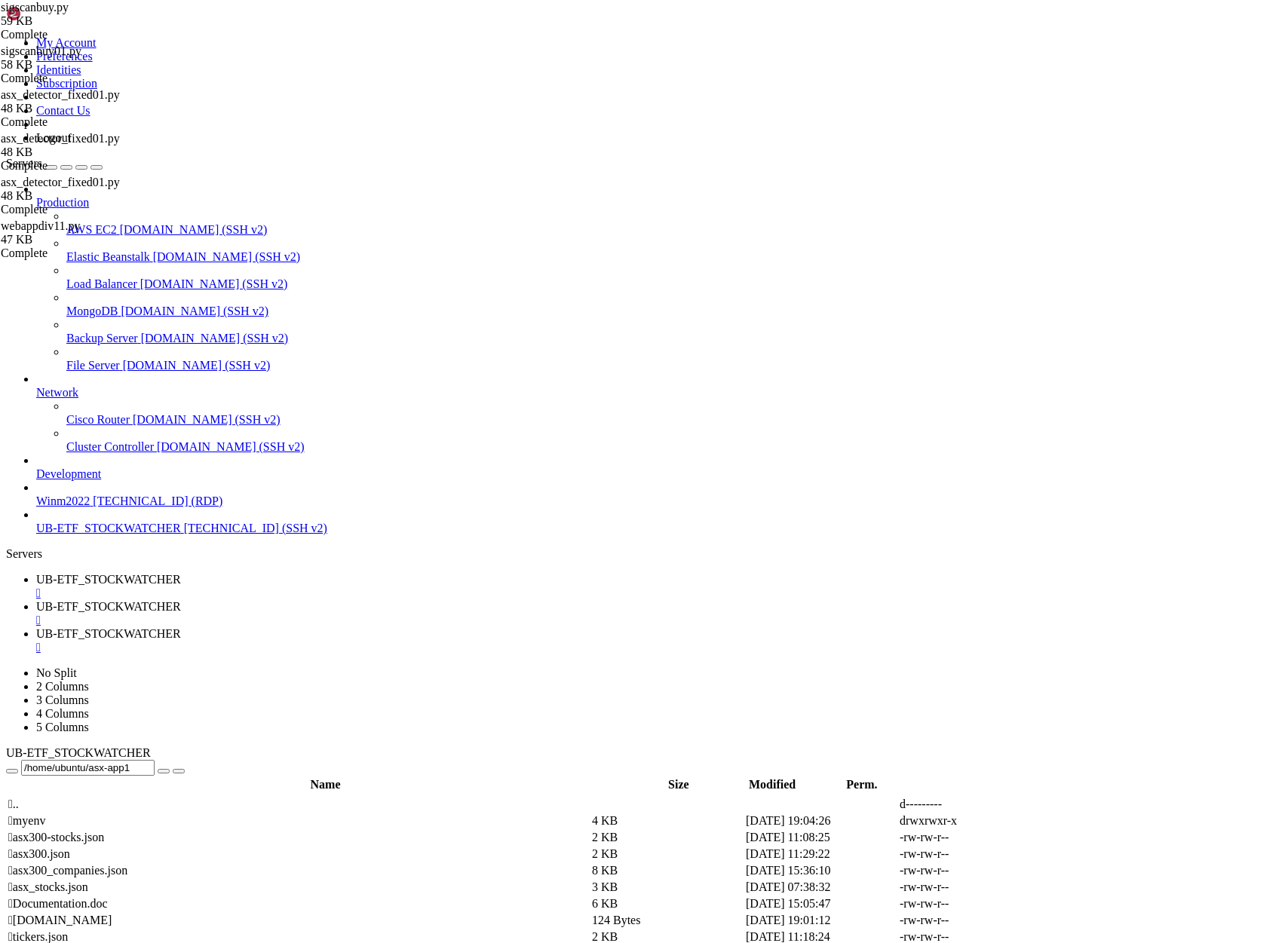
click at [181, 573] on span "UB-ETF_STOCKWATCHER" at bounding box center [108, 579] width 144 height 13
click at [181, 627] on span "UB-ETF_STOCKWATCHER" at bounding box center [108, 633] width 144 height 13
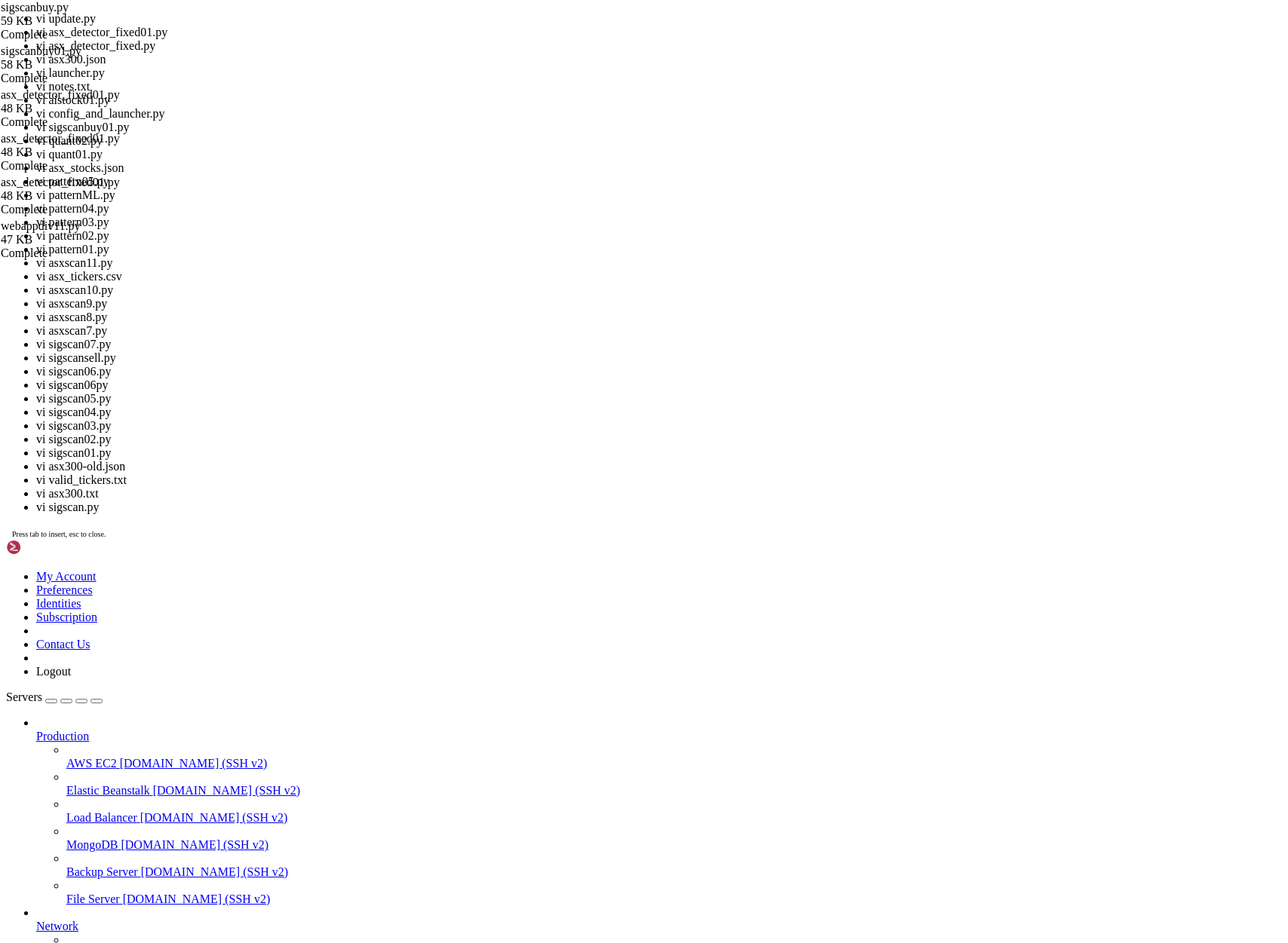
scroll to position [4012, 0]
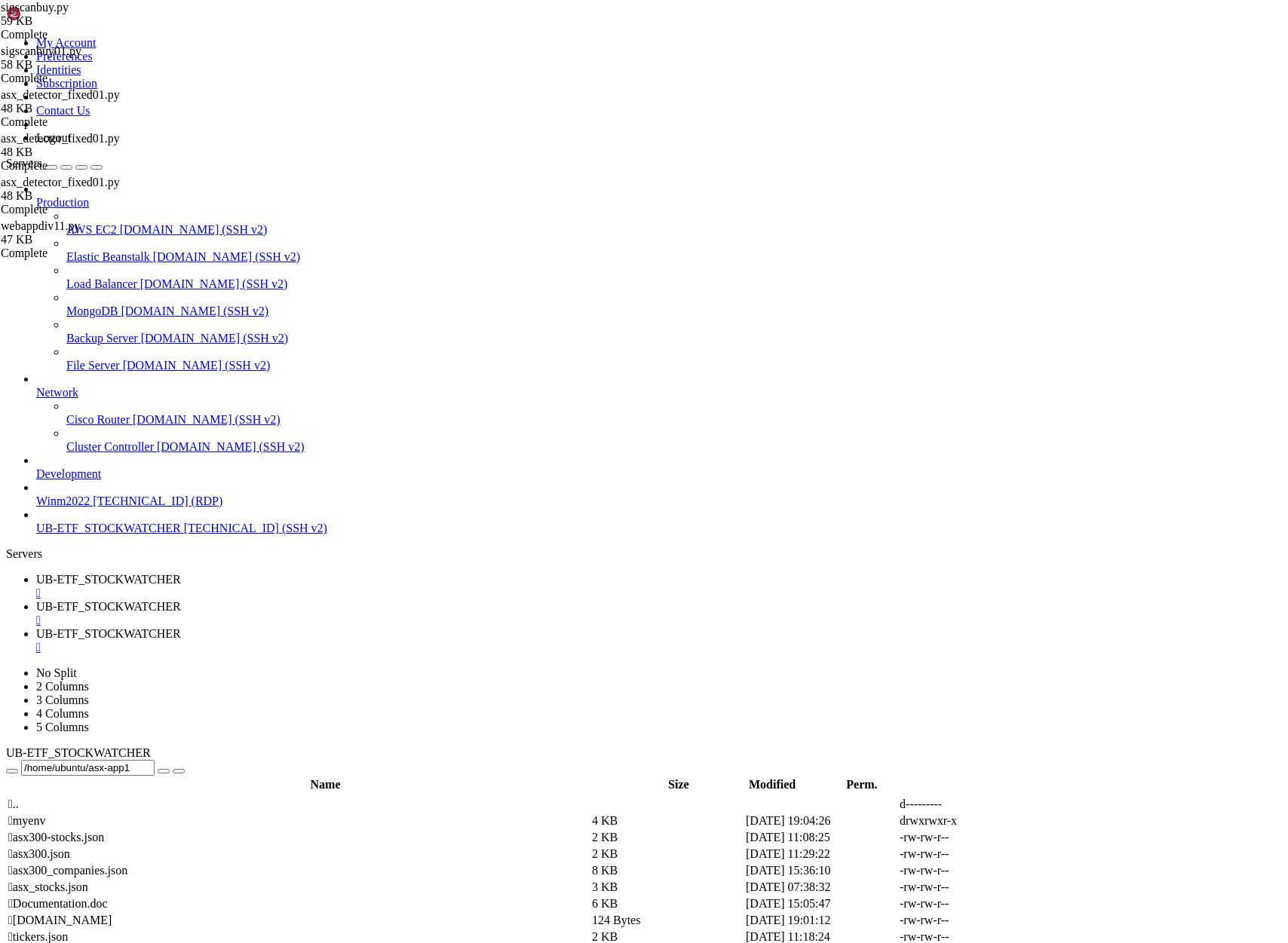
click at [181, 600] on span "UB-ETF_STOCKWATCHER" at bounding box center [108, 606] width 144 height 13
click at [181, 573] on span "UB-ETF_STOCKWATCHER" at bounding box center [108, 579] width 144 height 13
click at [181, 627] on span "UB-ETF_STOCKWATCHER" at bounding box center [108, 633] width 144 height 13
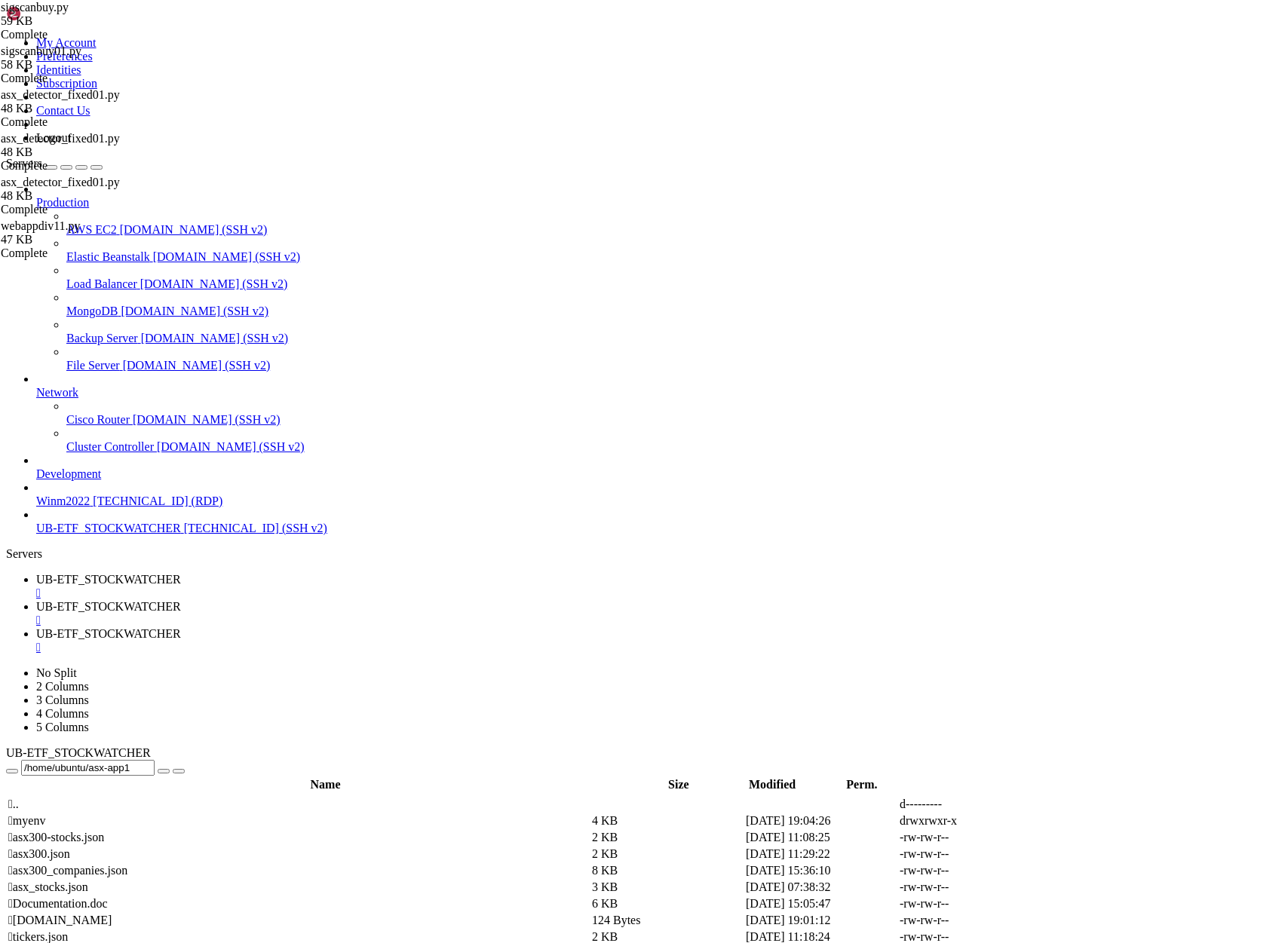
scroll to position [126470, 0]
click at [181, 573] on span "UB-ETF_STOCKWATCHER" at bounding box center [108, 579] width 144 height 13
click at [163, 772] on div "submit" at bounding box center [163, 772] width 0 height 0
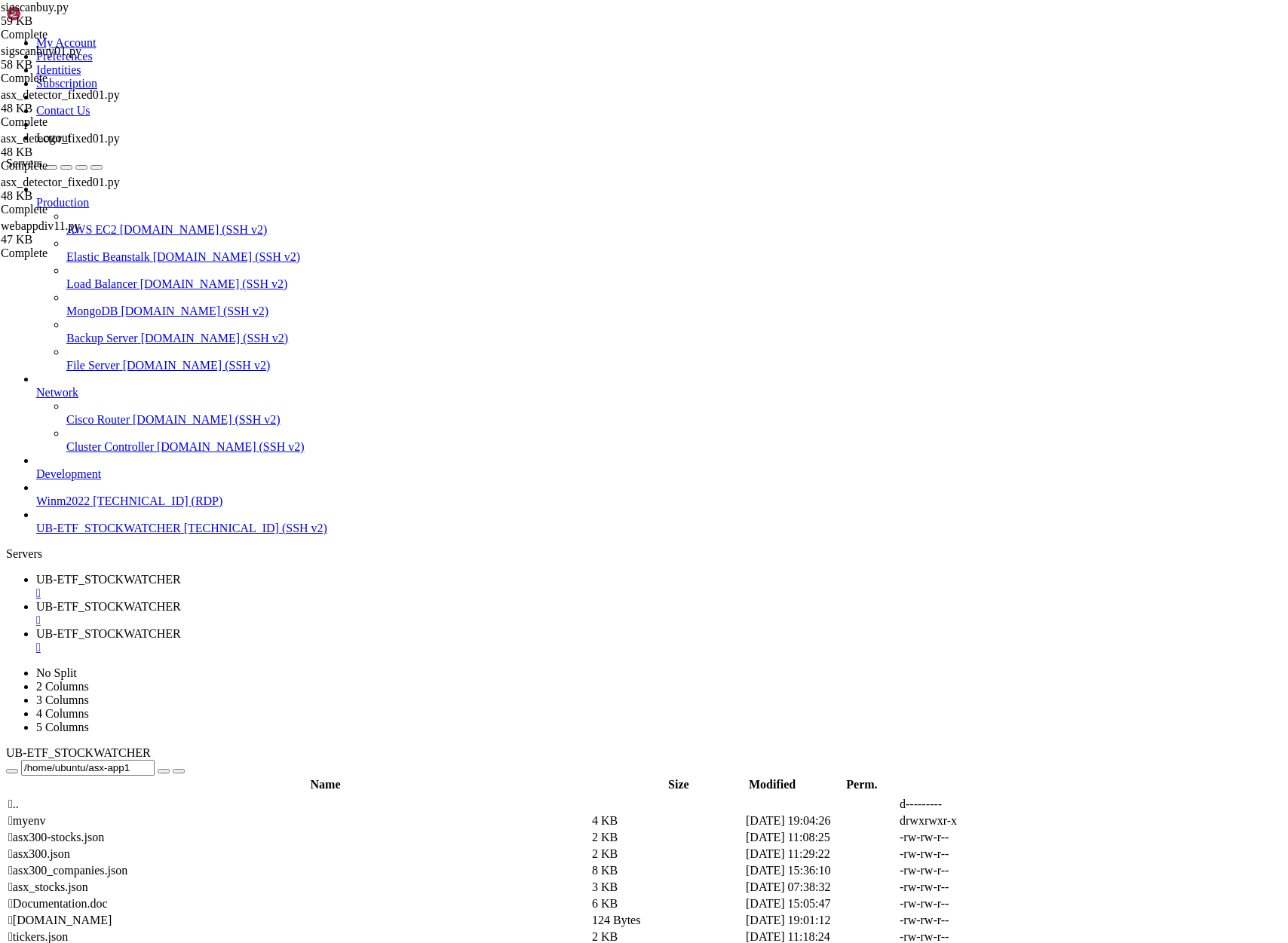
click at [163, 772] on div "submit" at bounding box center [163, 772] width 0 height 0
